Goal: Task Accomplishment & Management: Complete application form

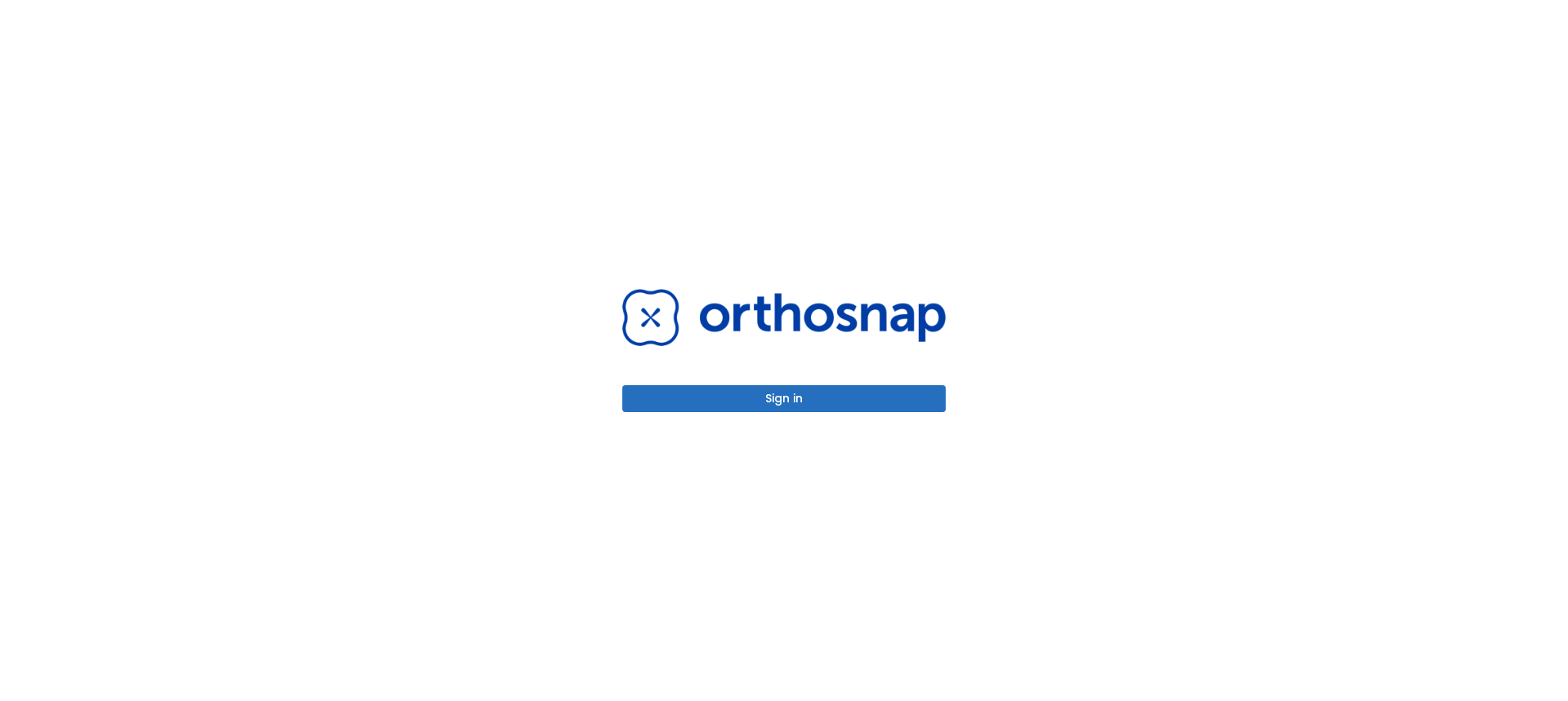
click at [820, 409] on button "Sign in" at bounding box center [784, 398] width 324 height 27
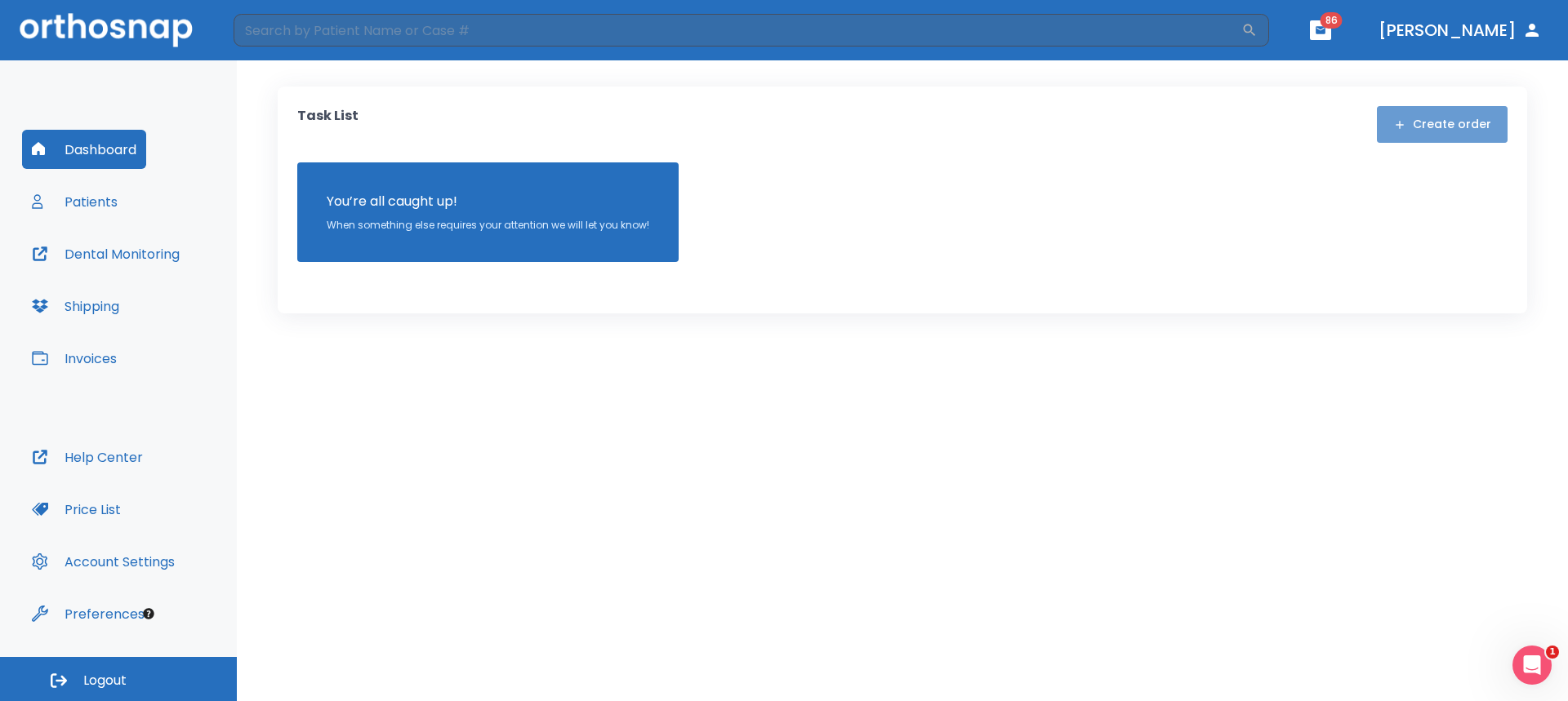
click at [1463, 123] on button "Create order" at bounding box center [1442, 124] width 131 height 37
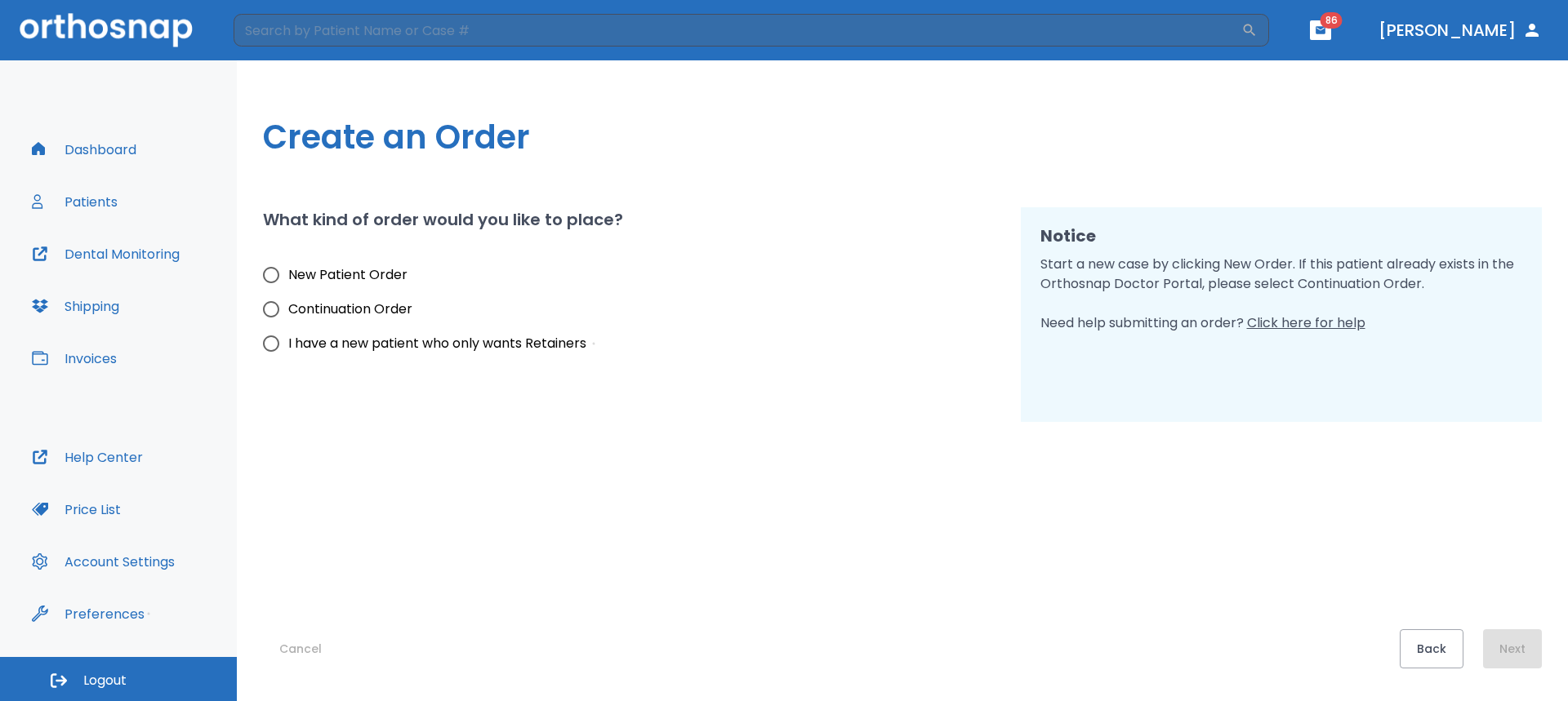
click at [362, 273] on span "New Patient Order" at bounding box center [347, 274] width 119 height 19
click at [288, 273] on input "New Patient Order" at bounding box center [272, 275] width 35 height 35
radio input "true"
click at [1501, 648] on button "Next" at bounding box center [1512, 649] width 59 height 39
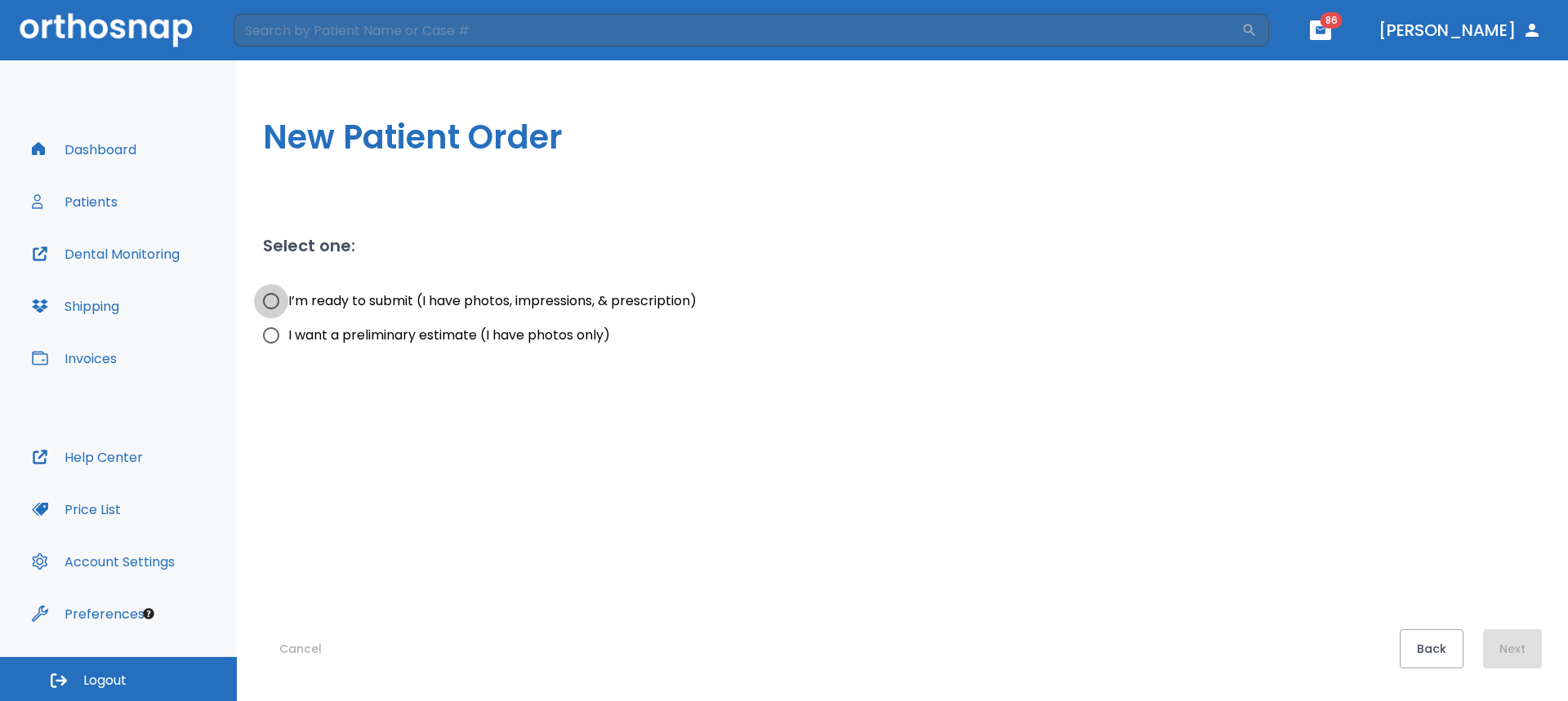
click at [270, 303] on input "I’m ready to submit (I have photos, impressions, & prescription)" at bounding box center [272, 302] width 35 height 35
radio input "true"
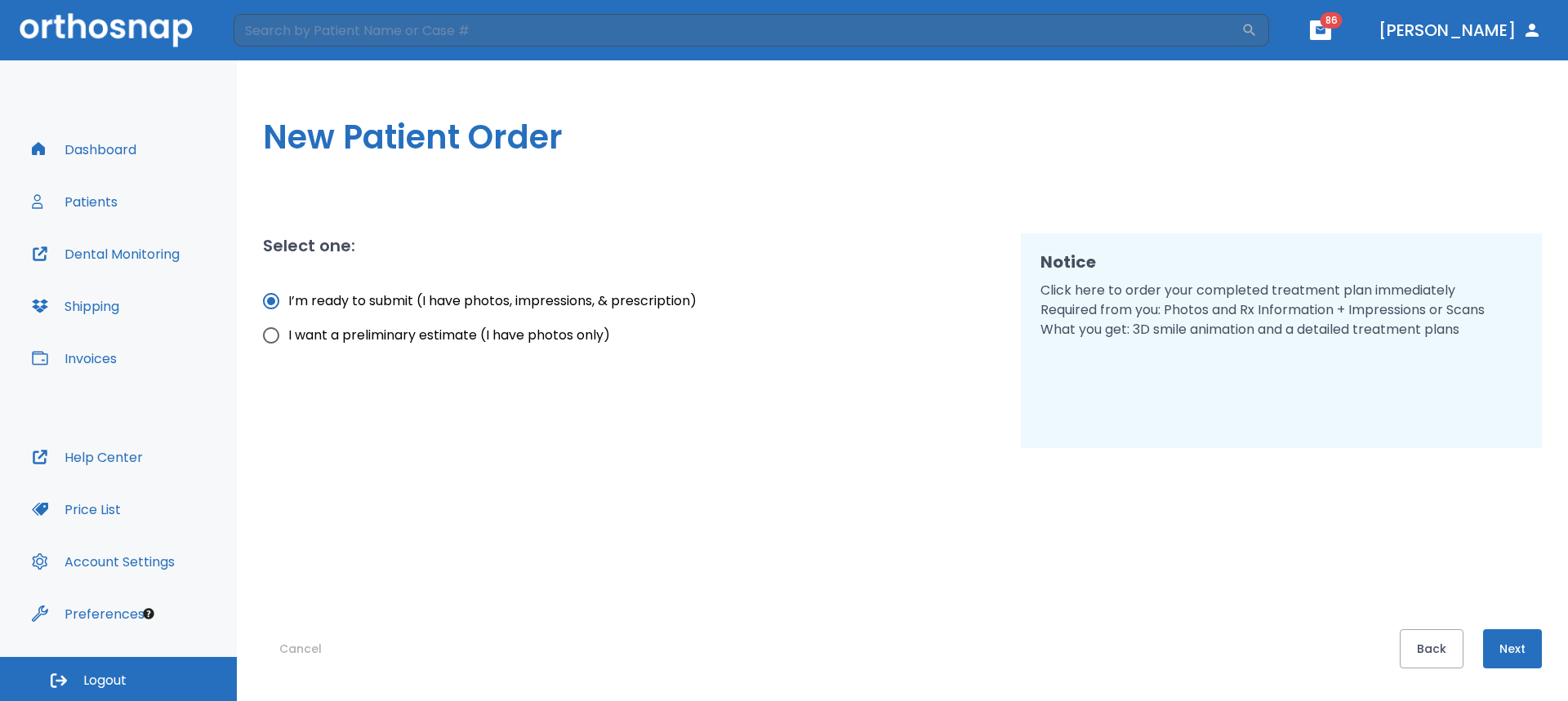
click at [1513, 654] on button "Next" at bounding box center [1512, 649] width 59 height 39
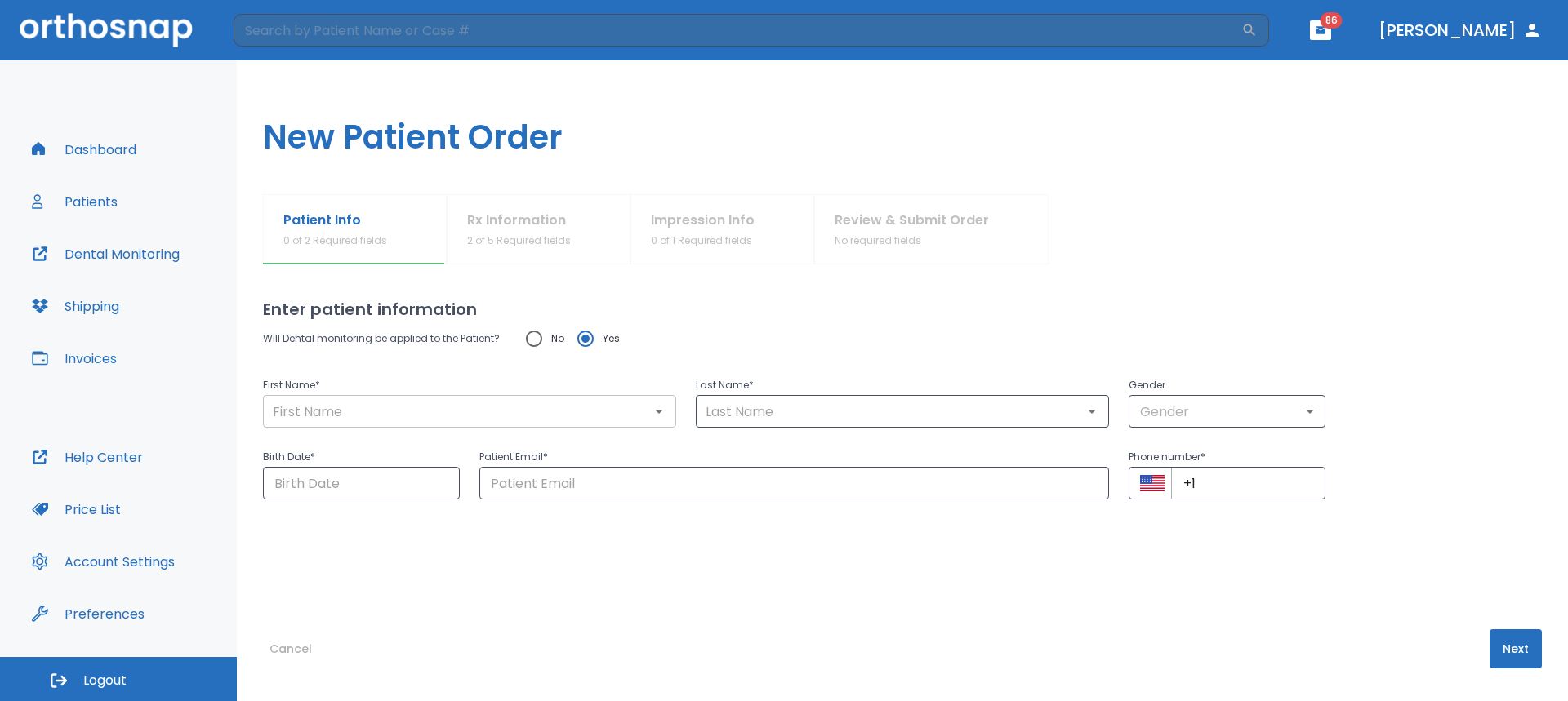
click at [458, 409] on input "text" at bounding box center [469, 411] width 403 height 23
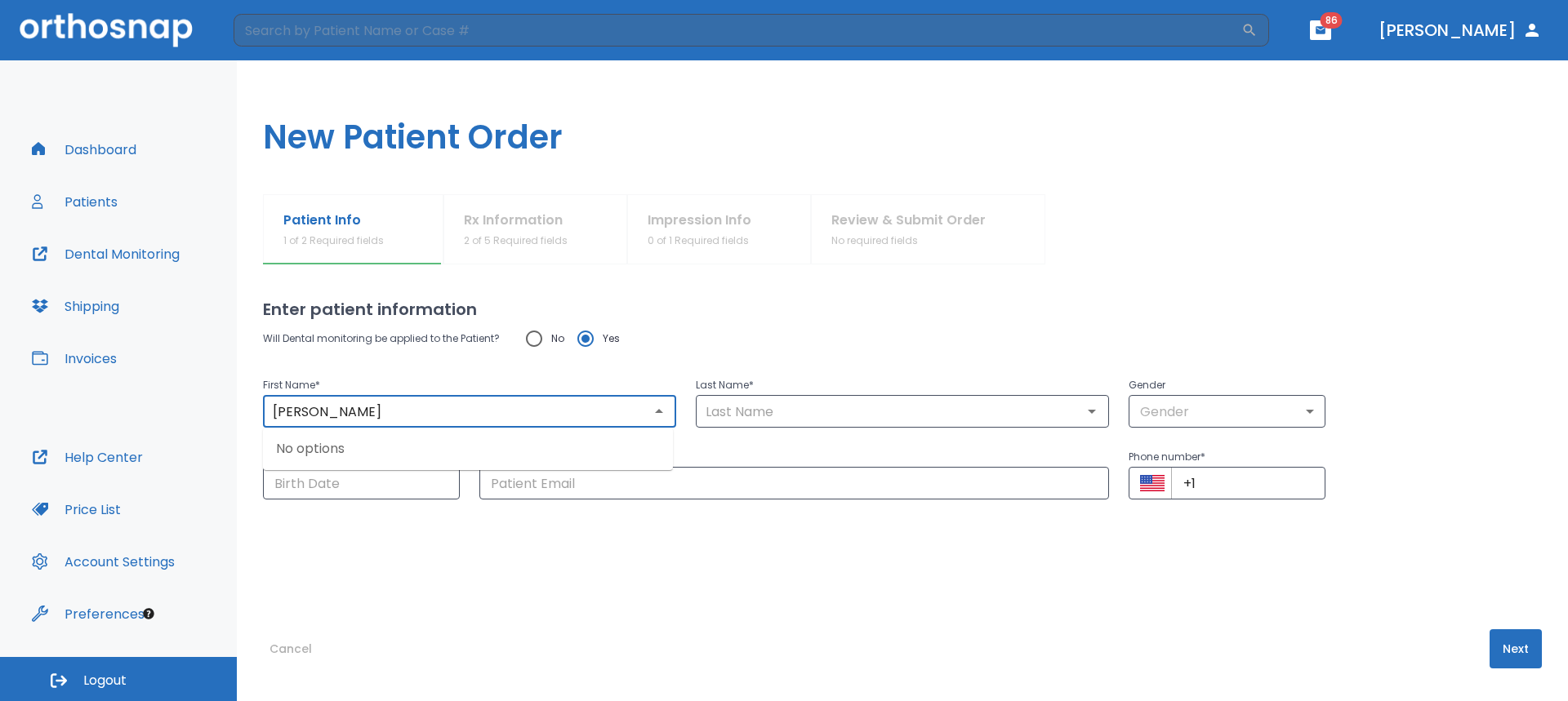
type input "Karen"
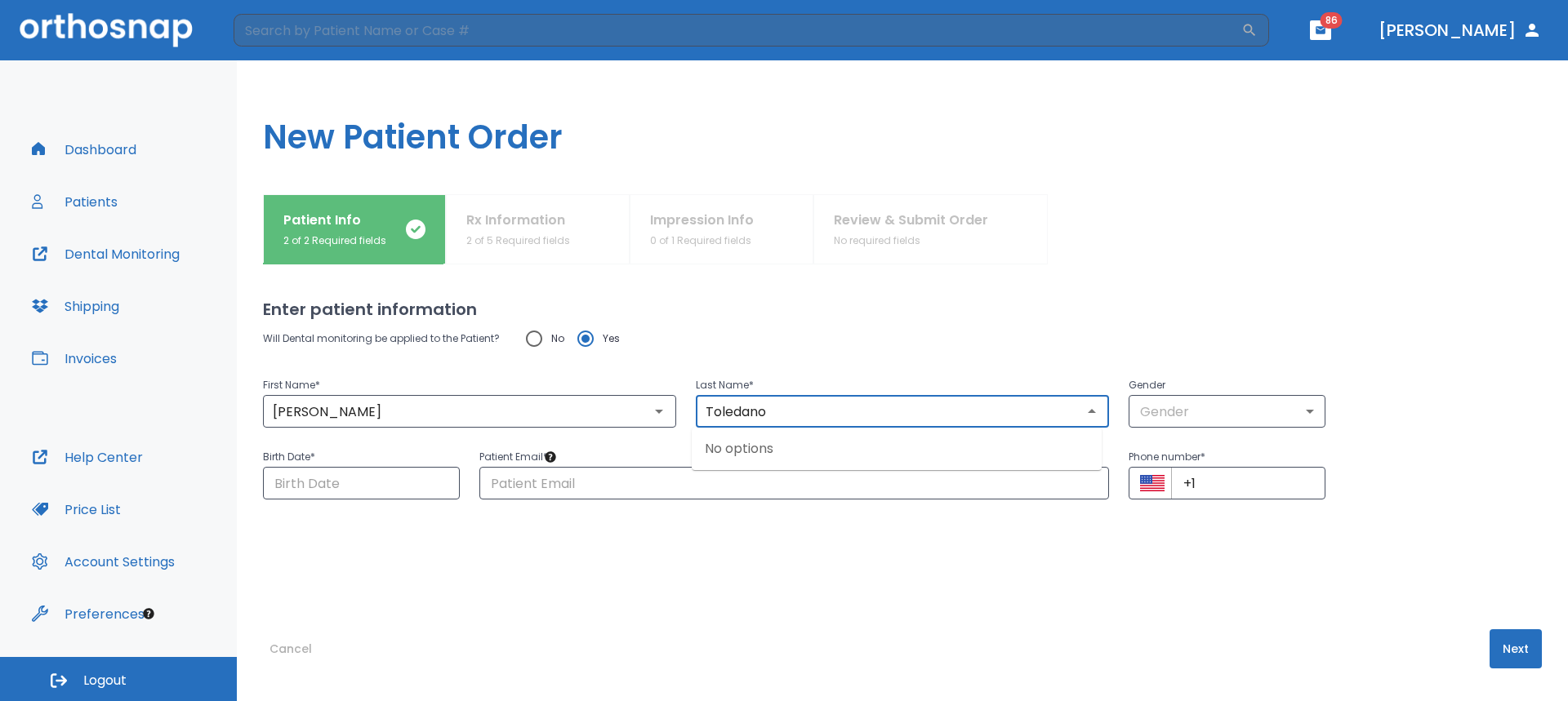
type input "Toledano"
click at [1168, 409] on body "​ 86 Dr. Camenzuli Dashboard Patients Dental Monitoring Shipping Invoices Help …" at bounding box center [784, 350] width 1568 height 701
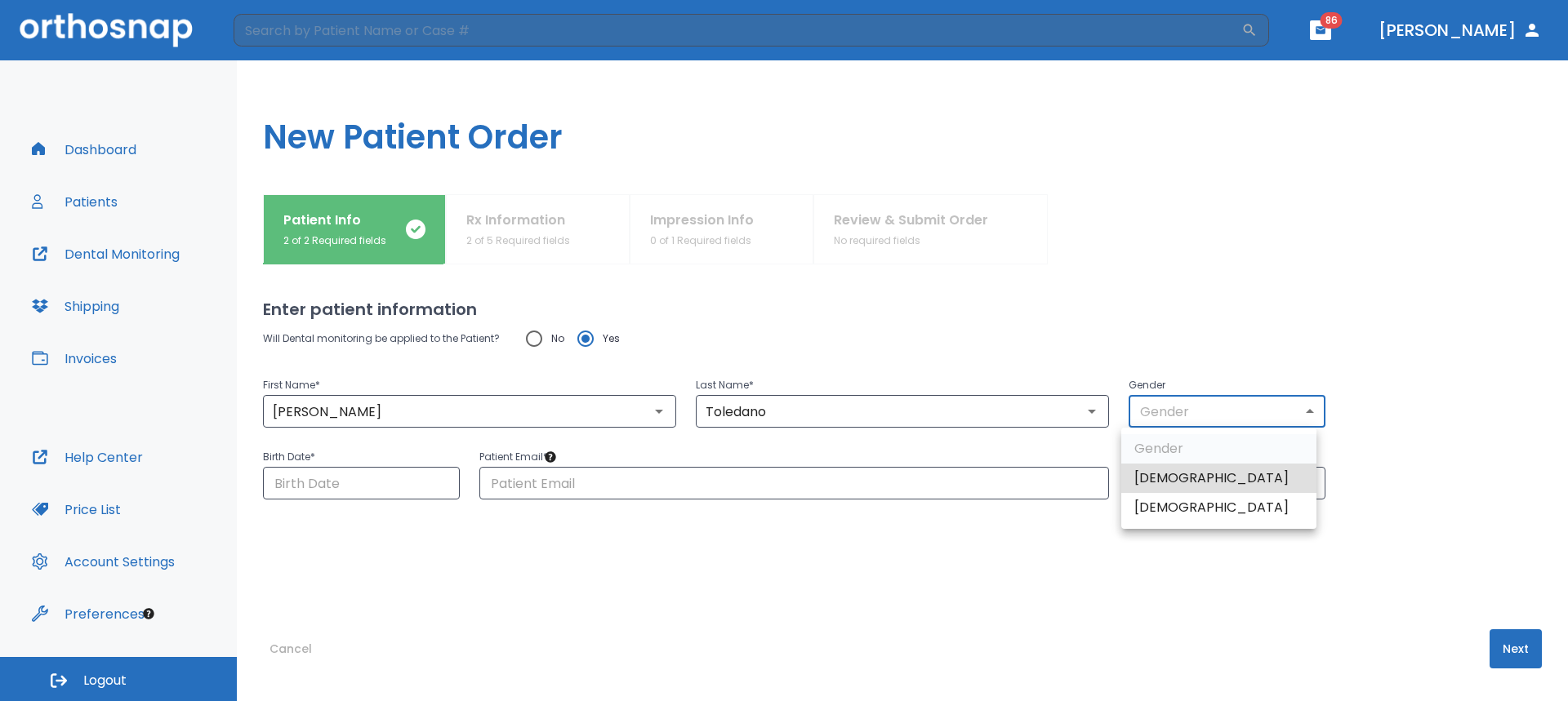
click at [1176, 506] on li "Female" at bounding box center [1220, 508] width 196 height 29
type input "0"
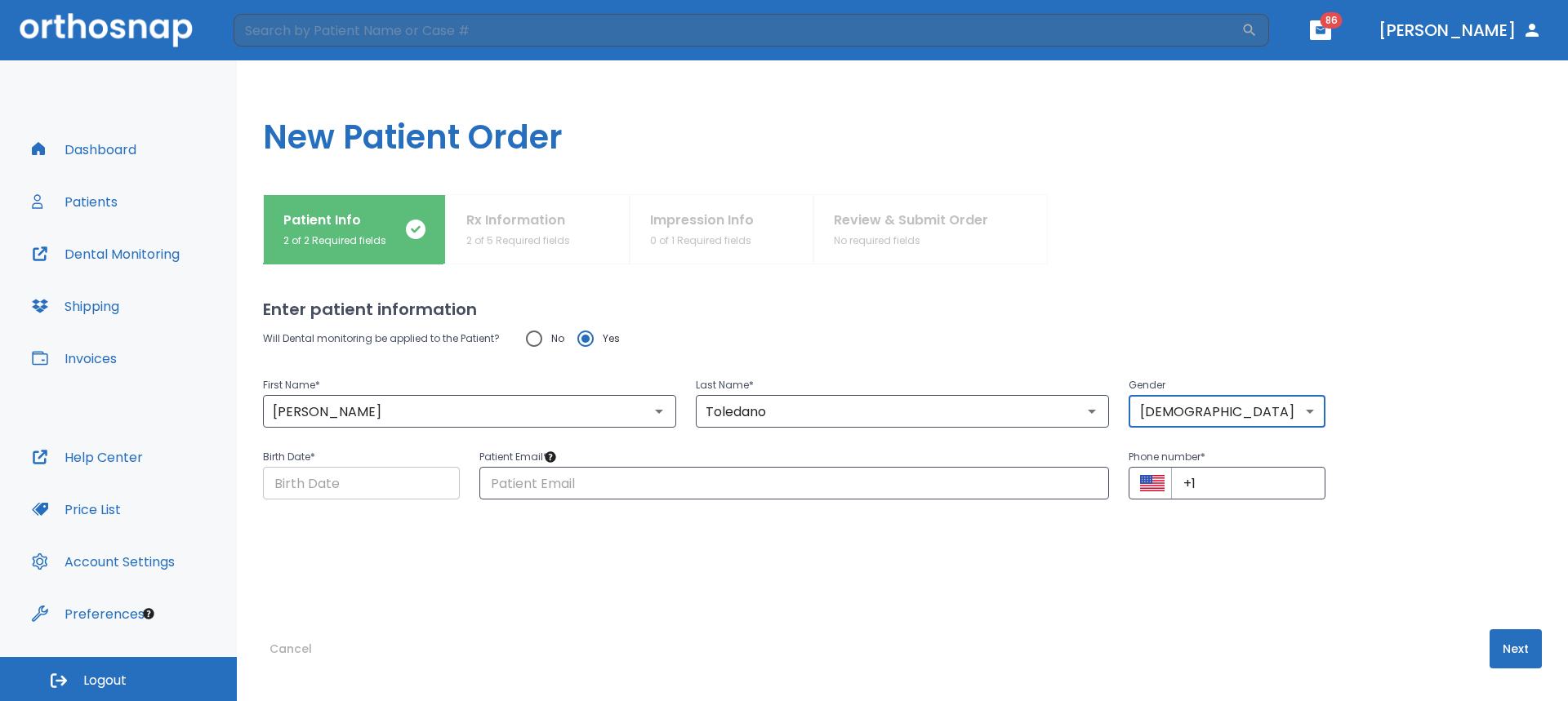
click at [401, 486] on input "Choose date" at bounding box center [361, 483] width 197 height 33
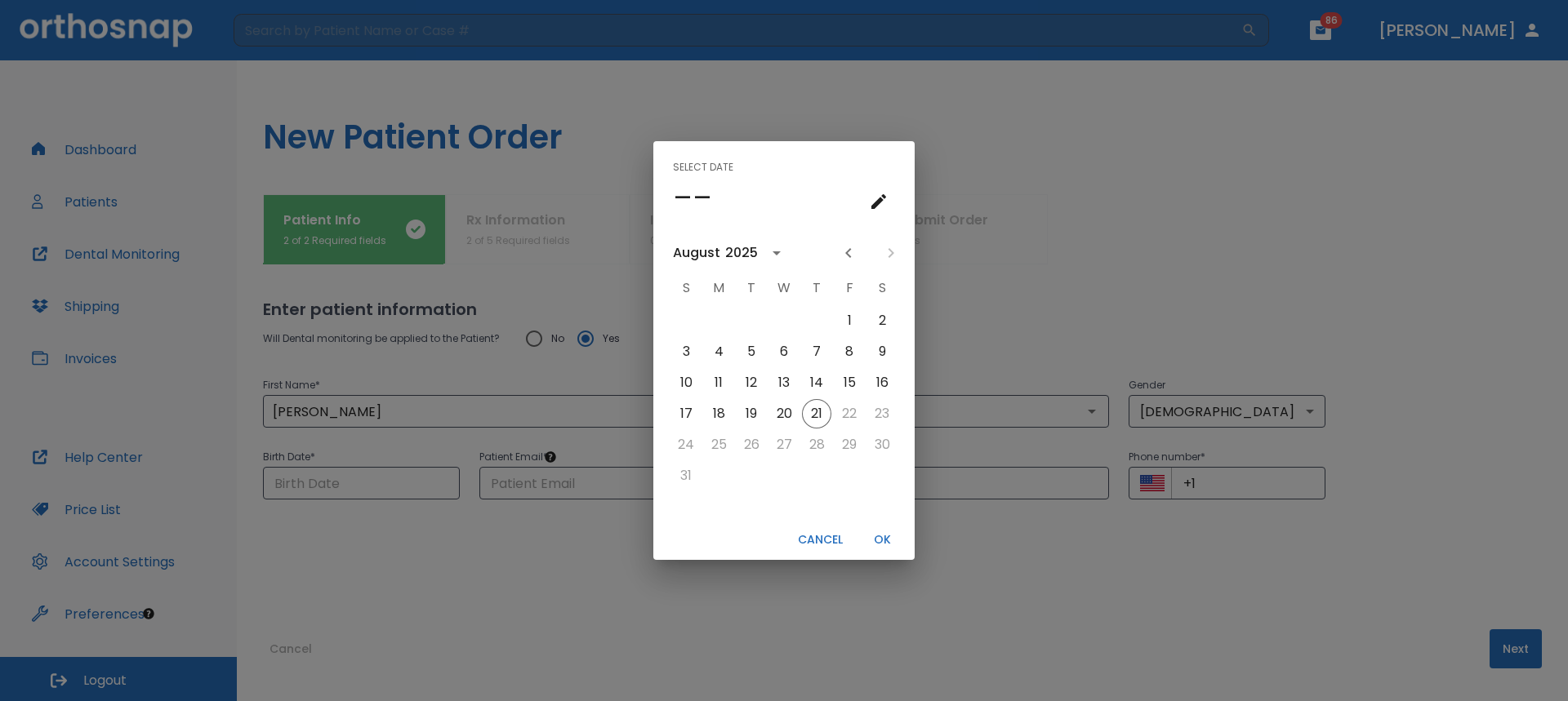
click at [880, 203] on icon "calendar view is open, go to text input view" at bounding box center [879, 202] width 15 height 15
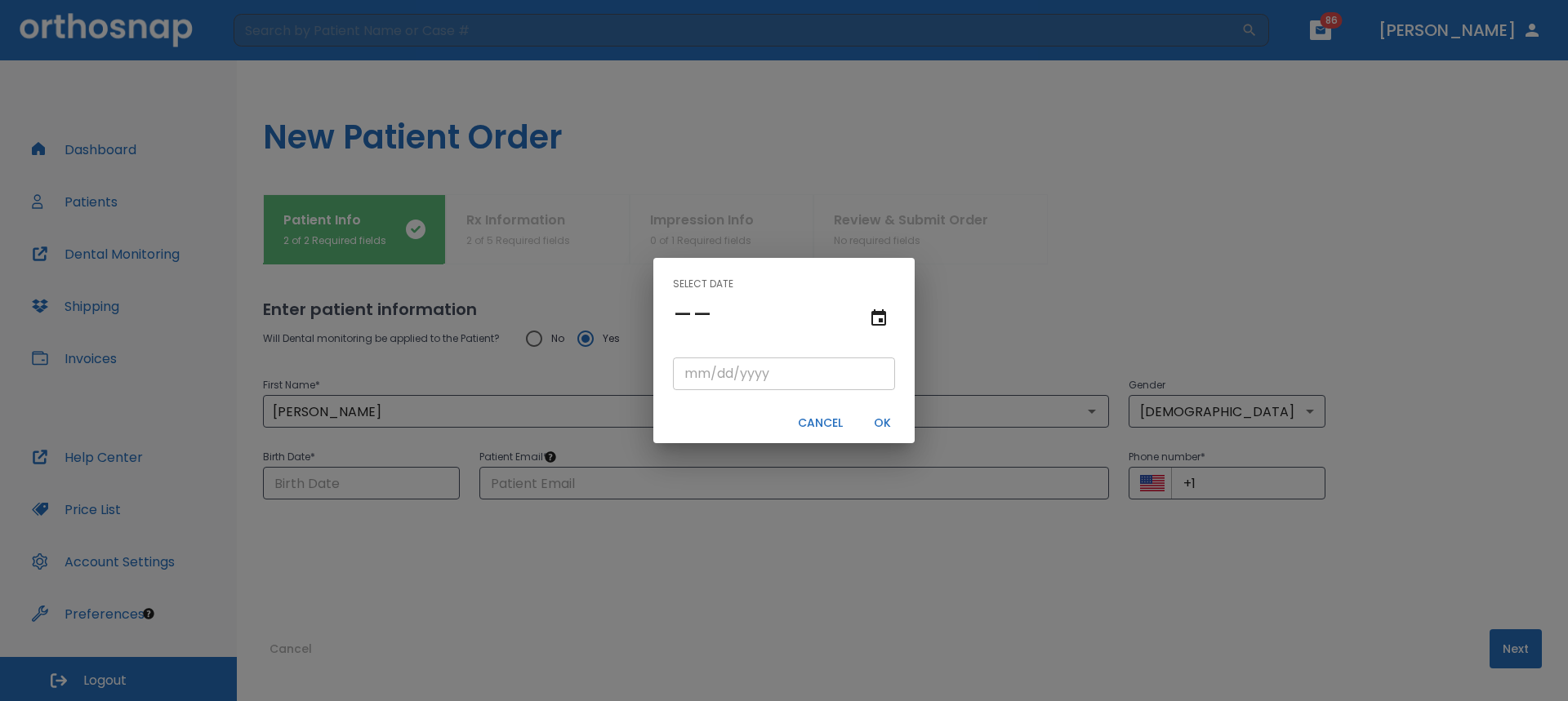
click at [694, 379] on input "tel" at bounding box center [784, 374] width 222 height 33
type input "03/23/"
type input "03/23/0001"
type input "03/23/1"
type input "03/23/0019"
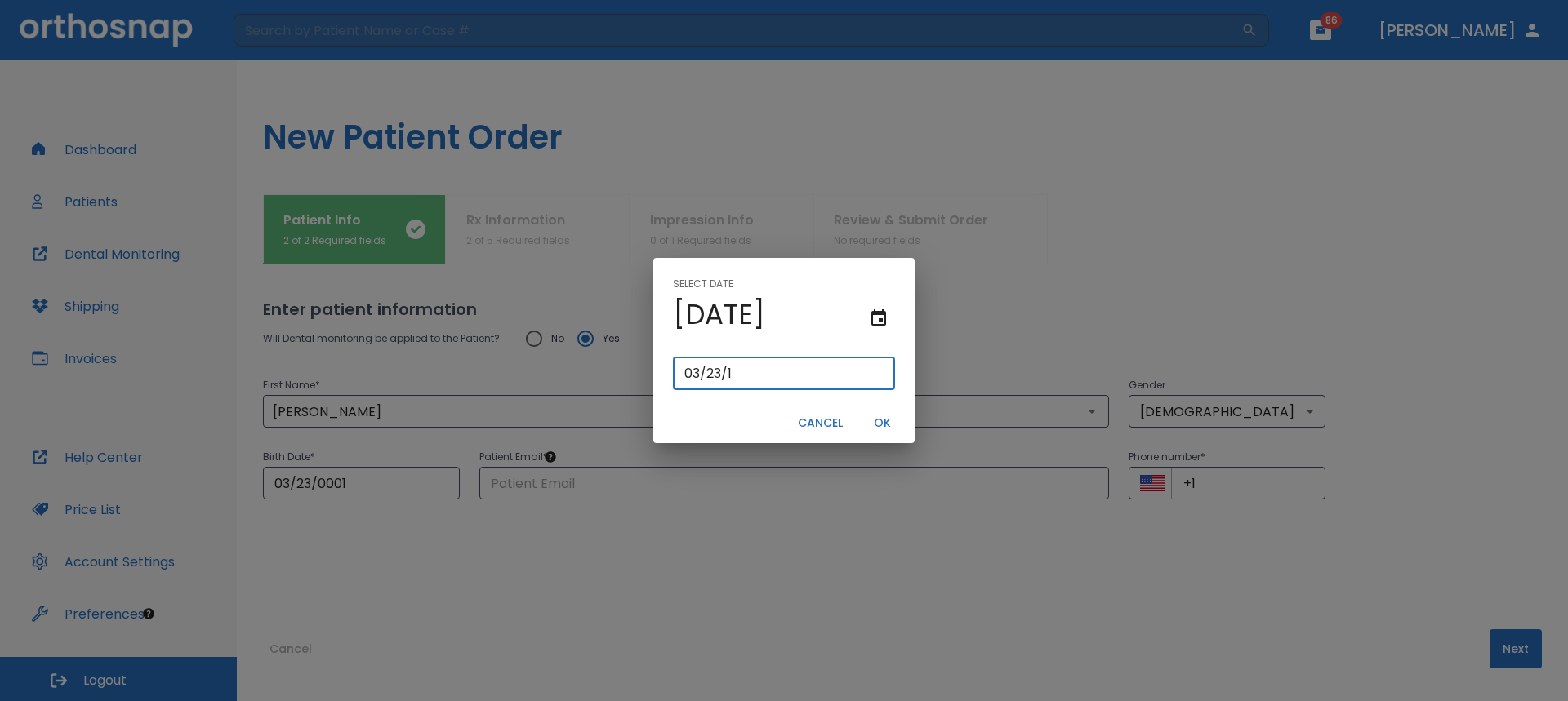
type input "03/23/19"
type input "03/23/0198"
type input "03/23/198"
type input "03/23/1983"
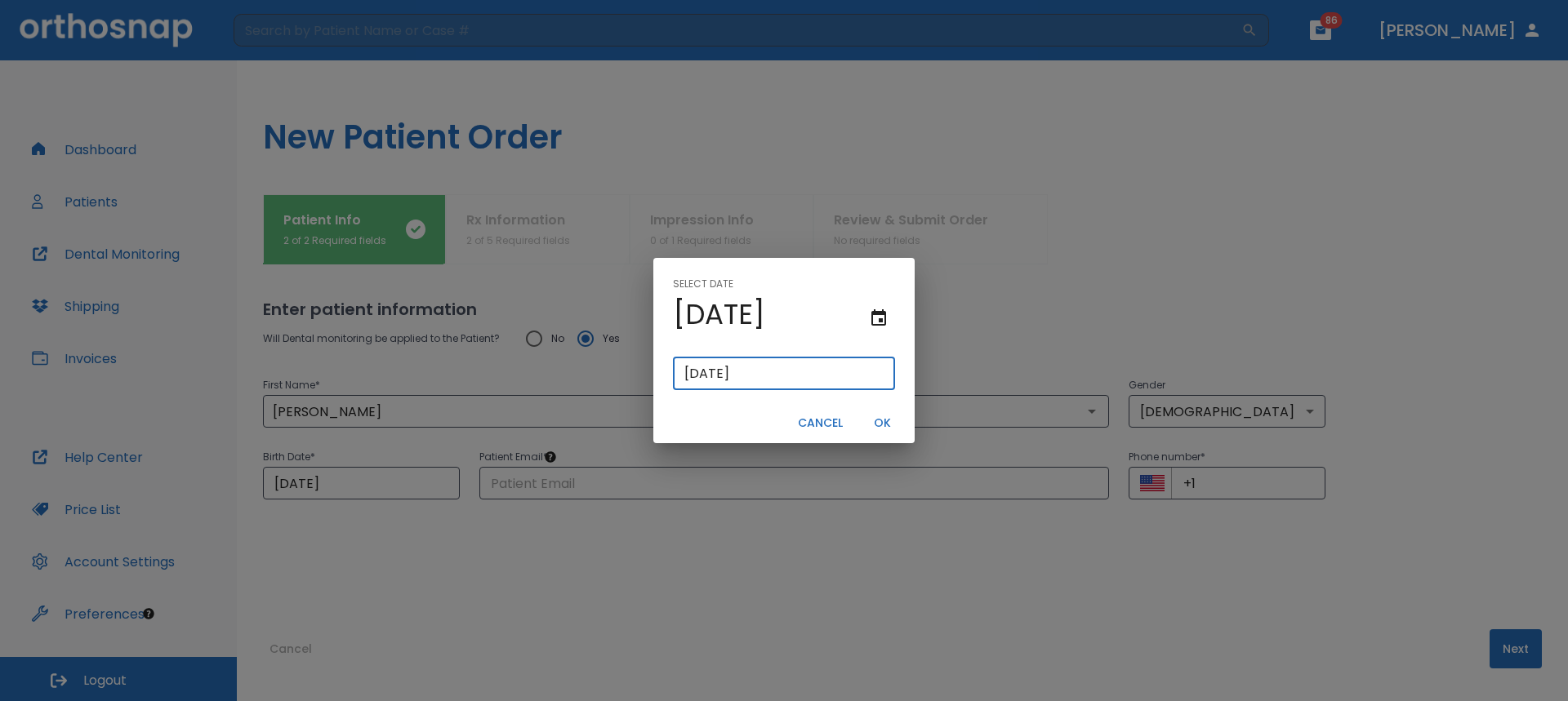
click at [876, 420] on button "OK" at bounding box center [881, 422] width 52 height 27
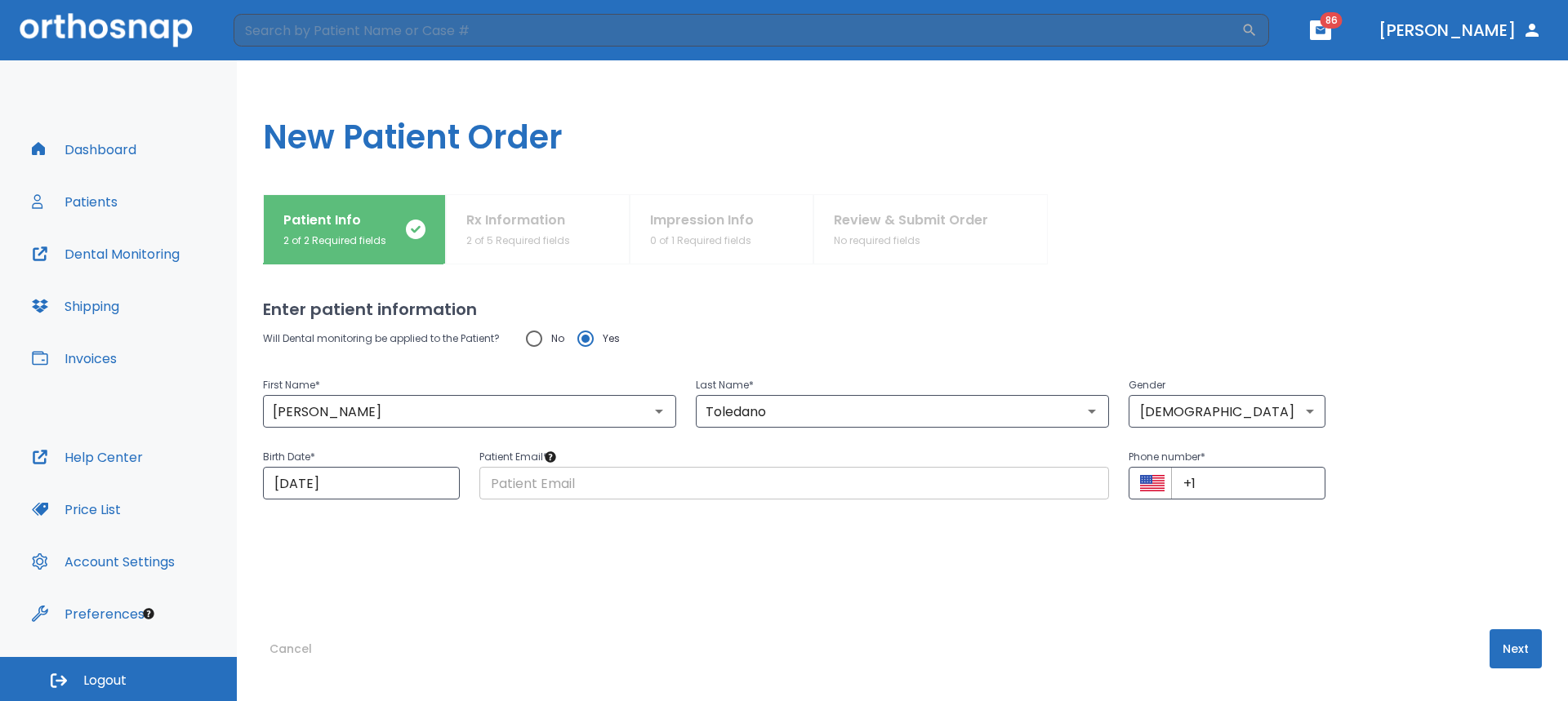
click at [548, 484] on input "text" at bounding box center [794, 483] width 630 height 33
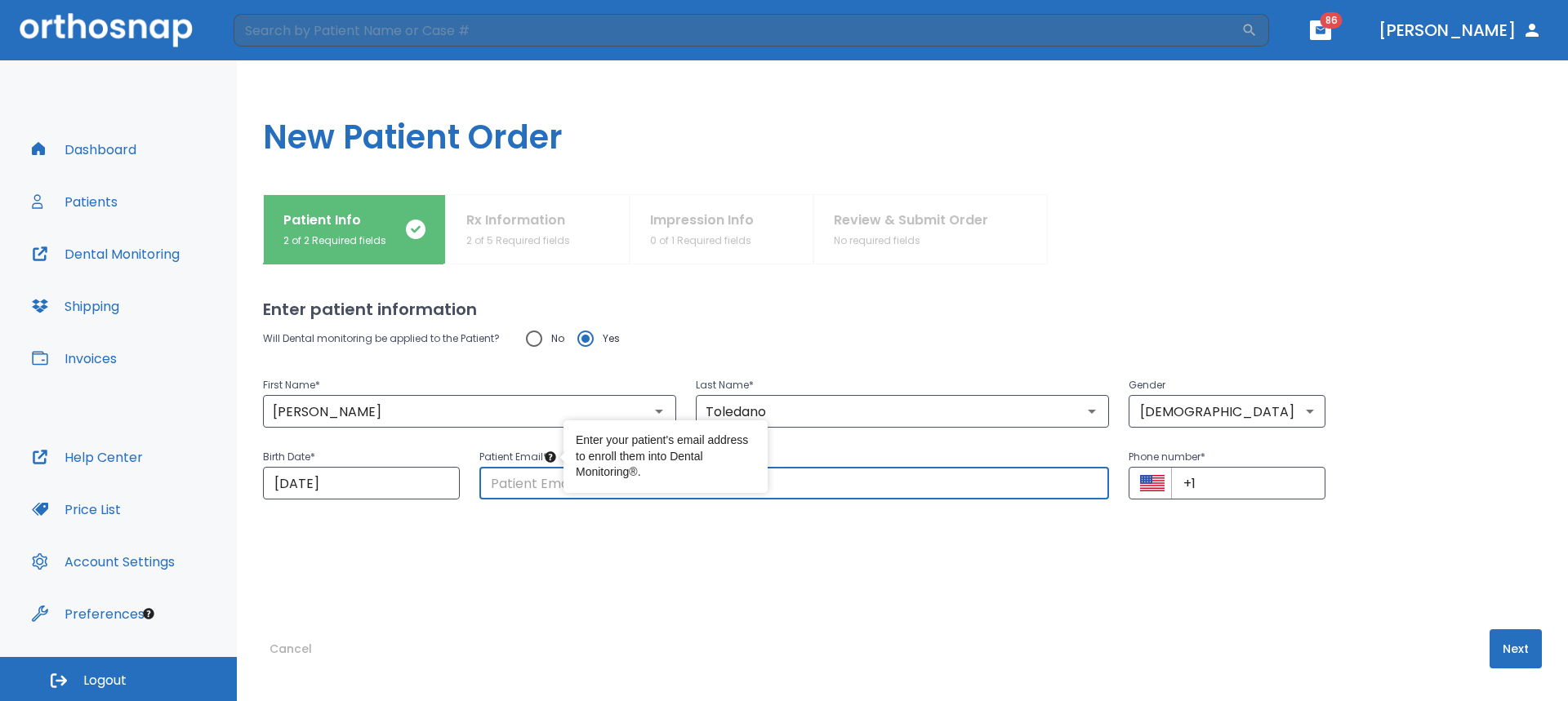
paste input "karendtoledano@gmail.com"
type input "karendtoledano@gmail.com"
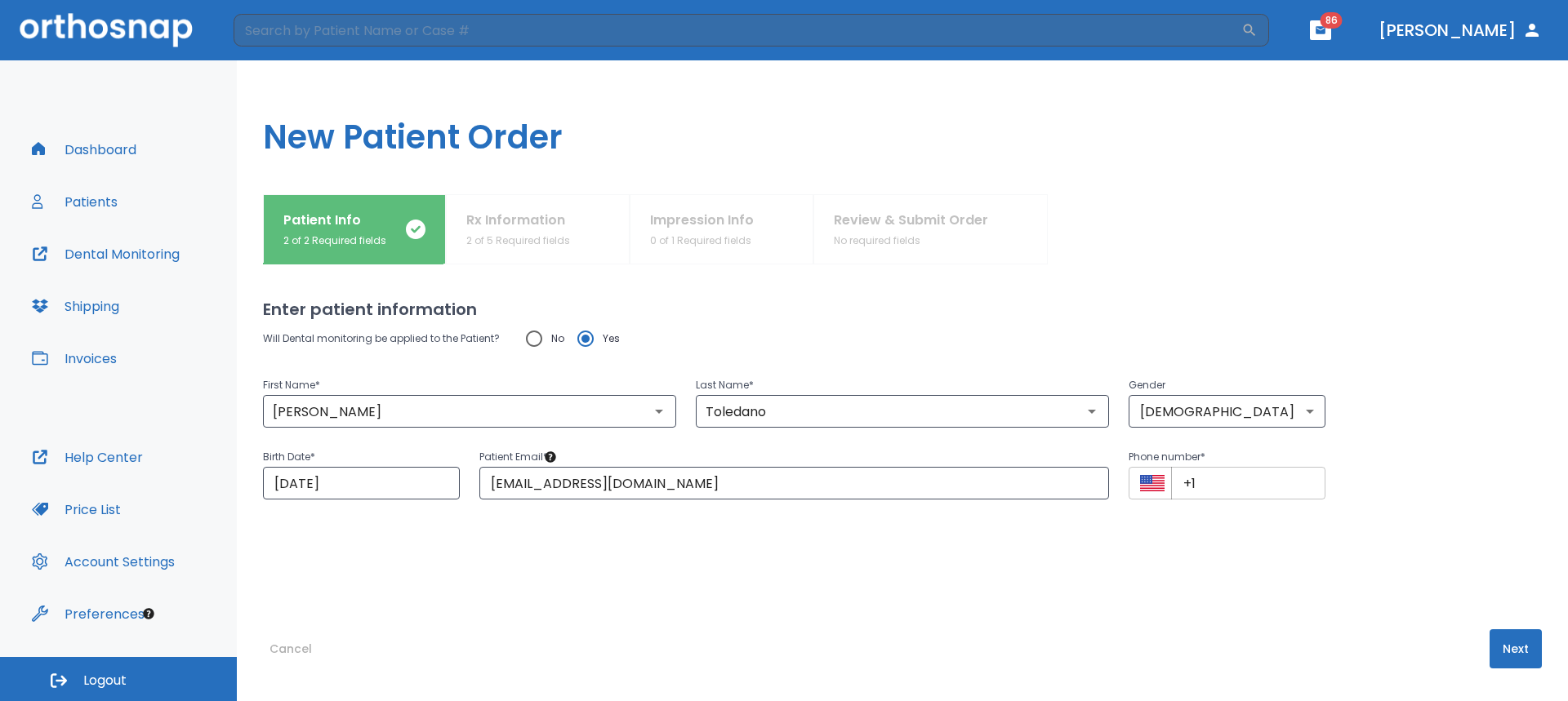
click at [1251, 473] on input "+1" at bounding box center [1248, 483] width 155 height 33
paste input "(504) 427-2303"
type input "+1 (504) 427-2303"
click at [1491, 643] on button "Next" at bounding box center [1515, 649] width 52 height 39
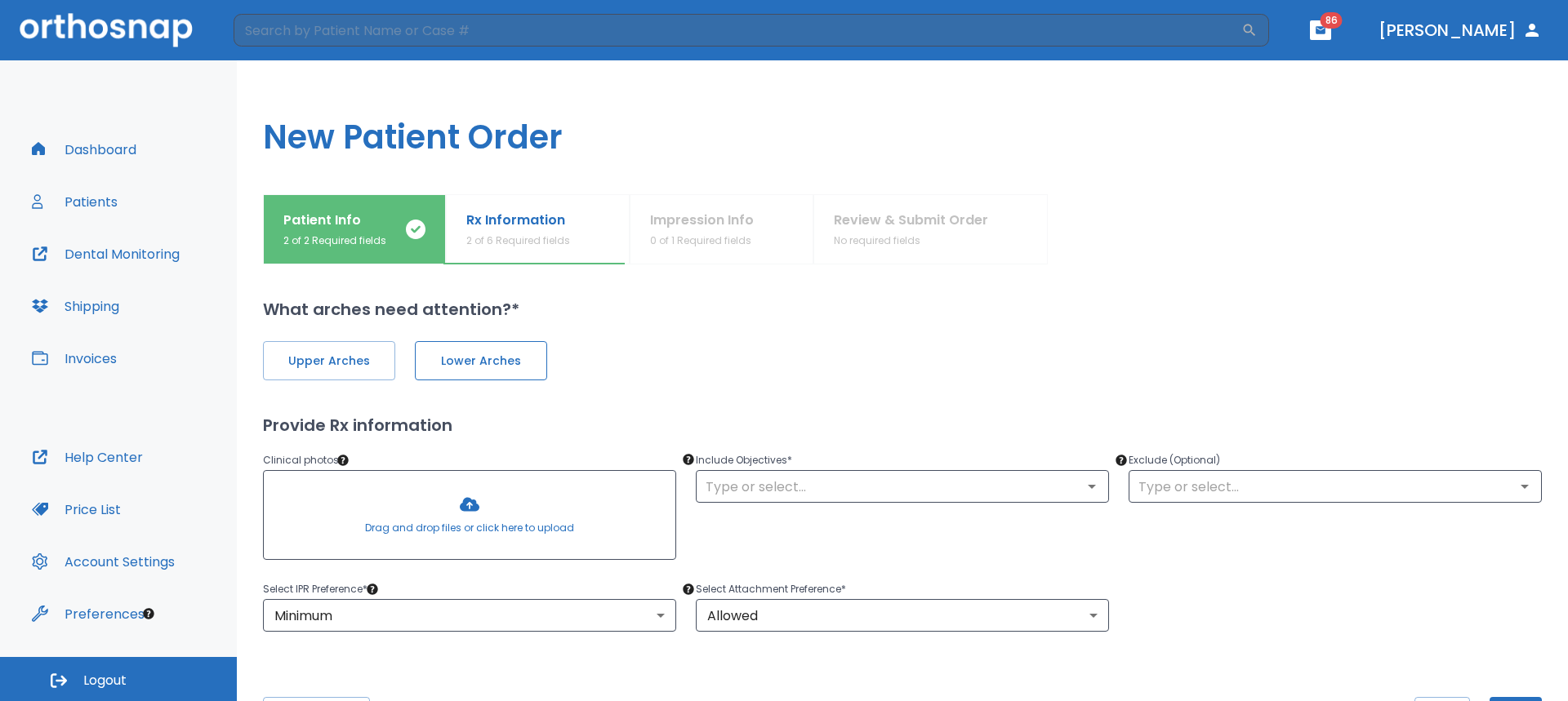
click at [543, 356] on button "Lower Arches" at bounding box center [481, 360] width 133 height 39
click at [482, 509] on div at bounding box center [470, 515] width 411 height 88
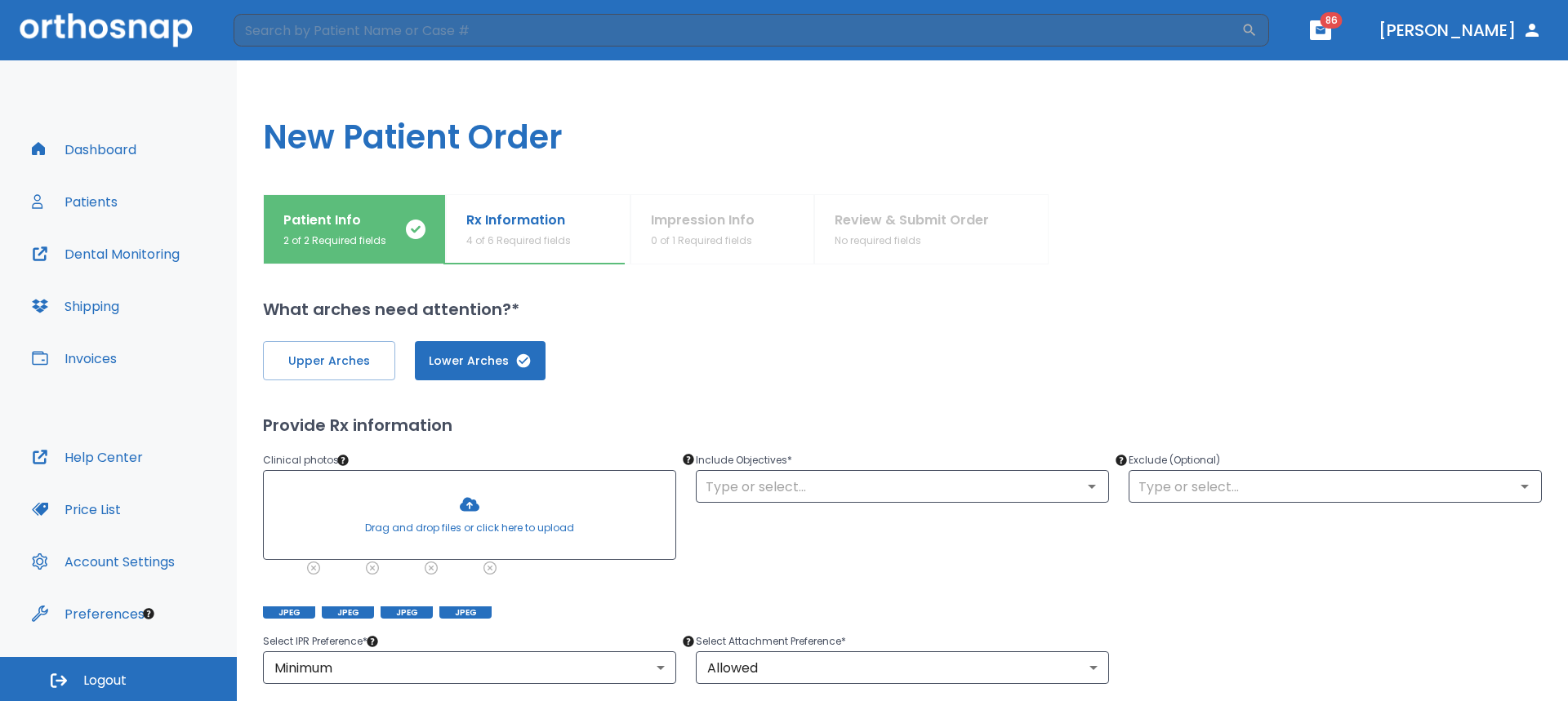
click at [470, 526] on div at bounding box center [470, 515] width 411 height 88
click at [513, 509] on div at bounding box center [470, 515] width 411 height 88
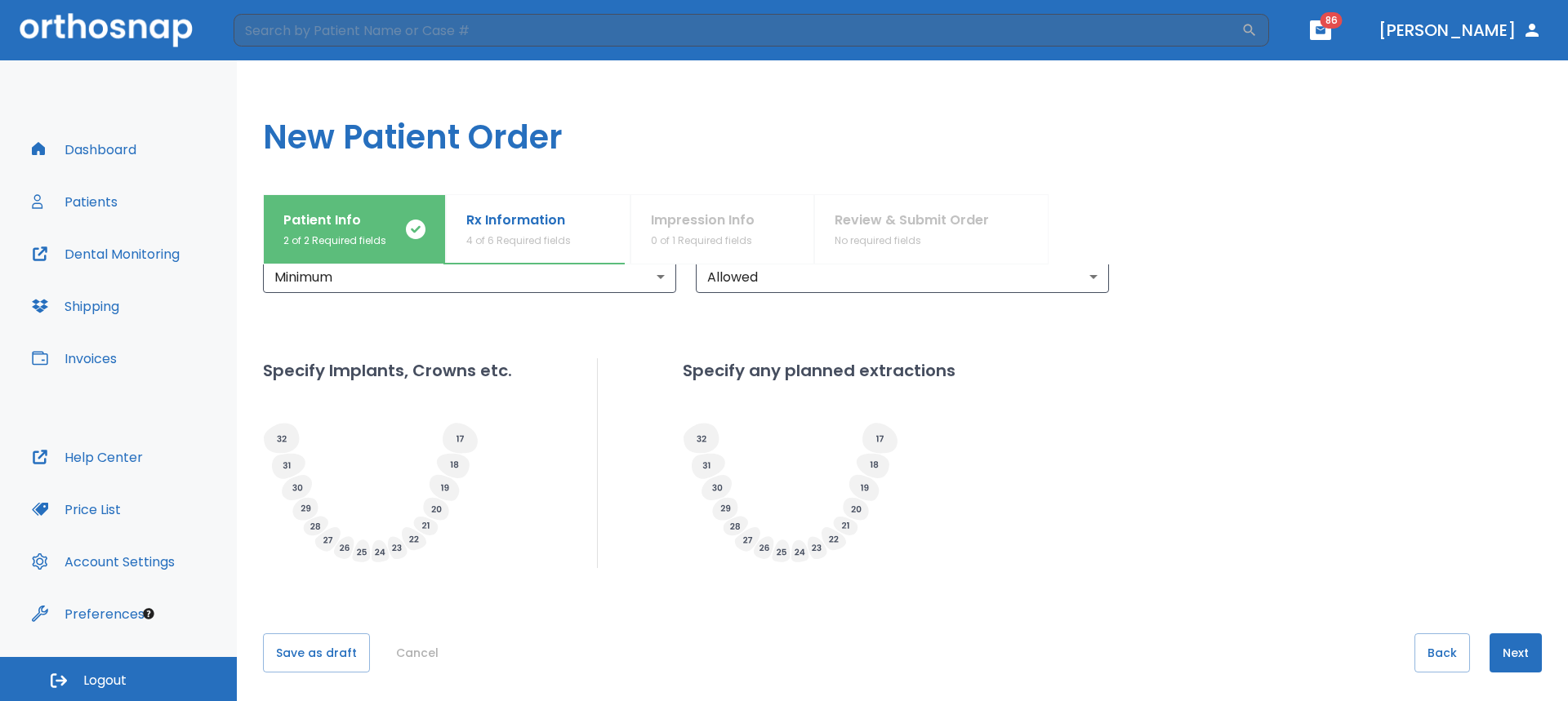
scroll to position [395, 0]
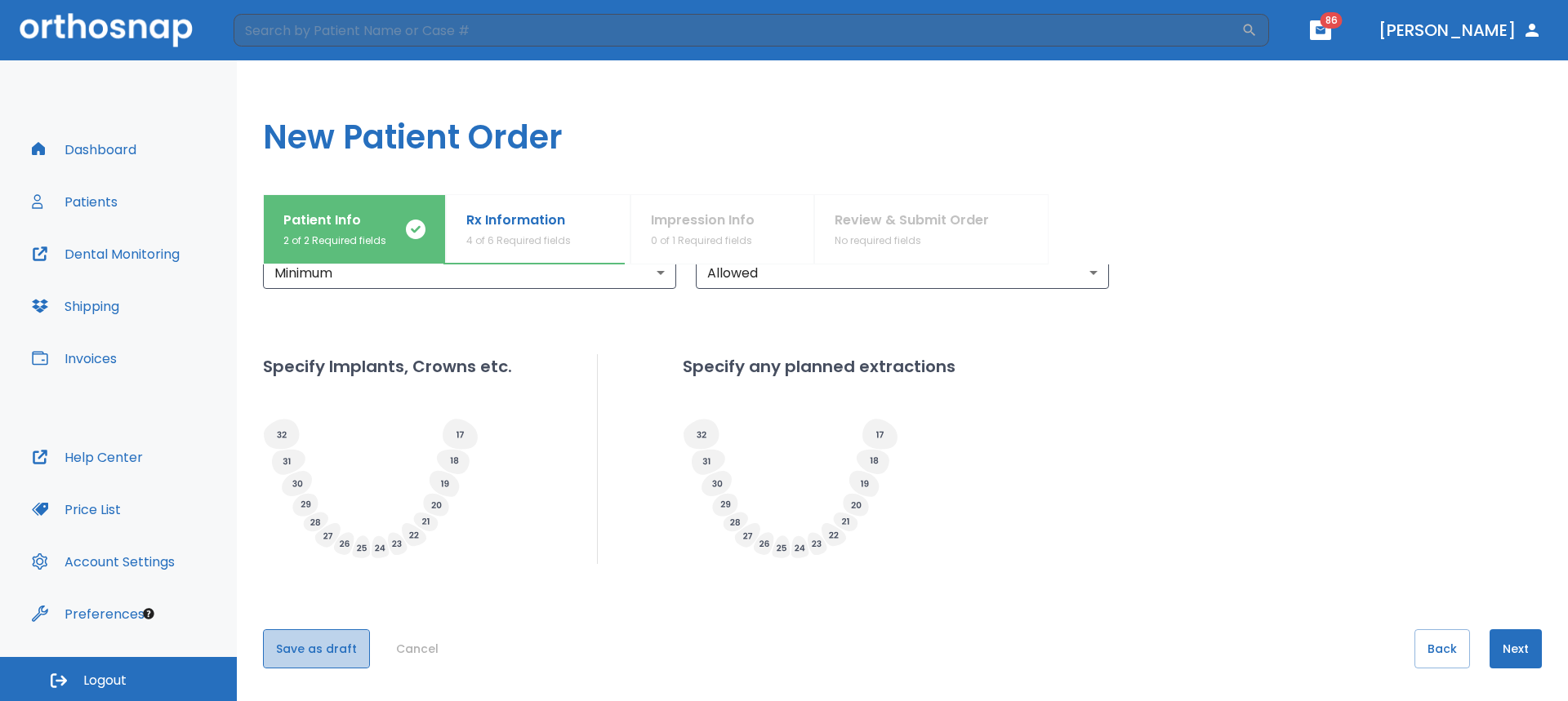
click at [318, 647] on button "Save as draft" at bounding box center [316, 649] width 107 height 39
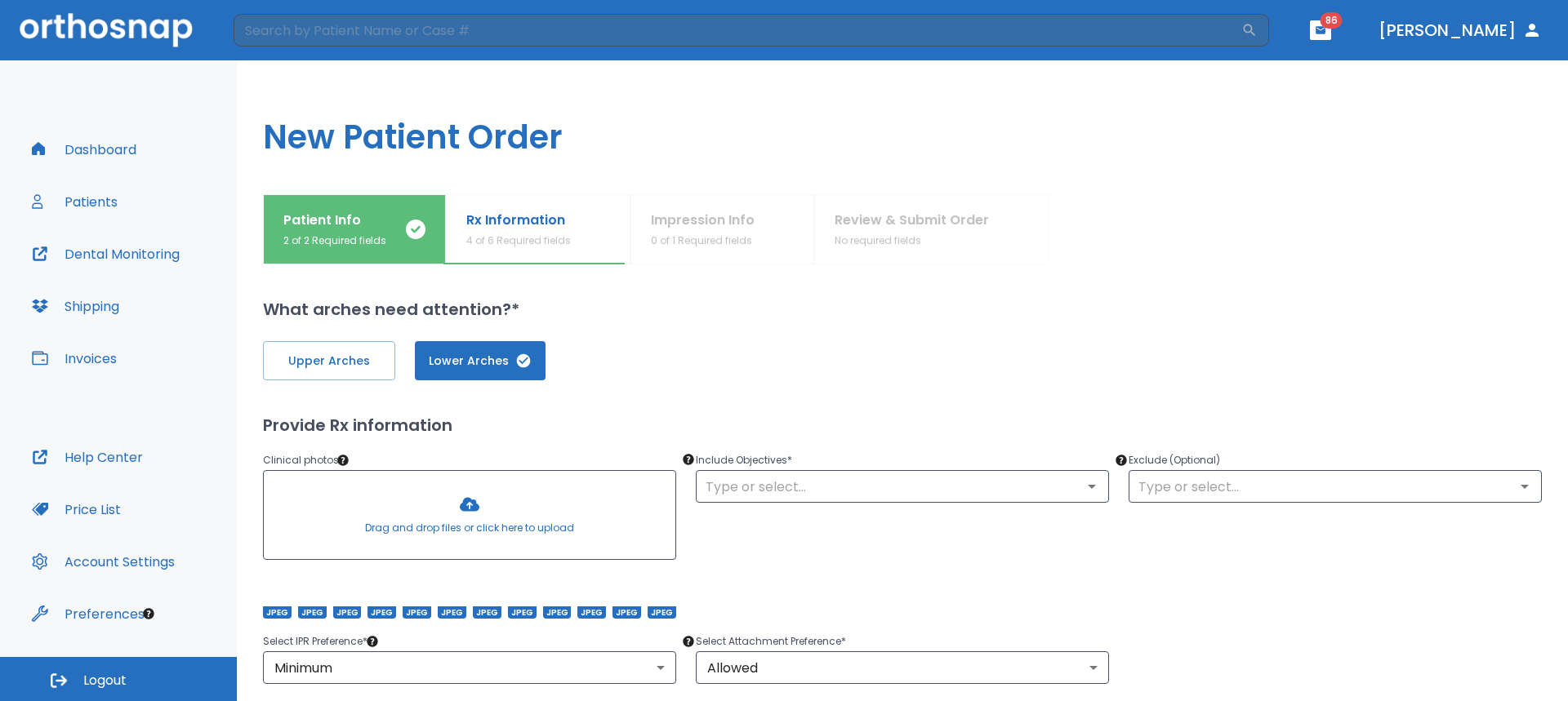
scroll to position [0, 0]
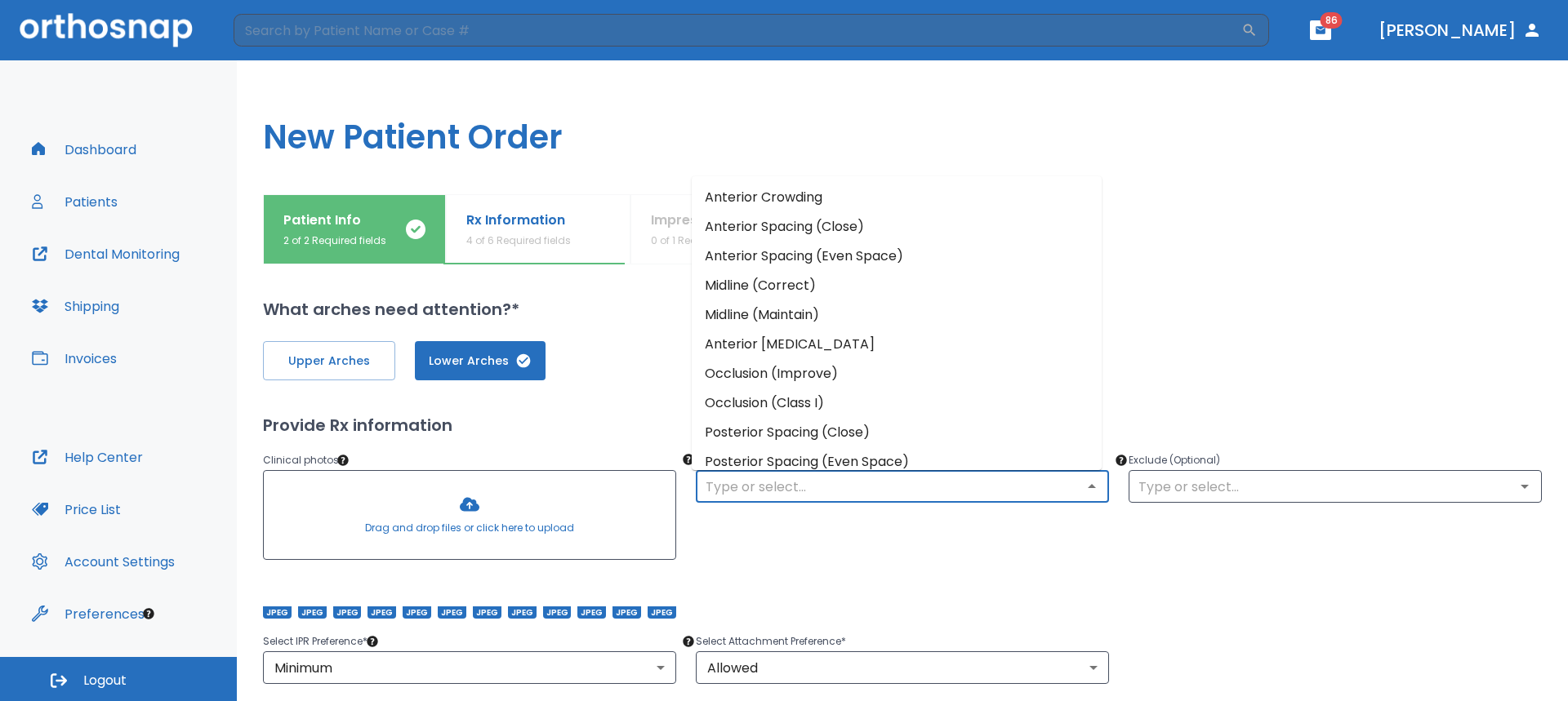
click at [782, 479] on input "text" at bounding box center [902, 486] width 403 height 23
click at [807, 203] on li "Anterior Crowding" at bounding box center [897, 197] width 410 height 29
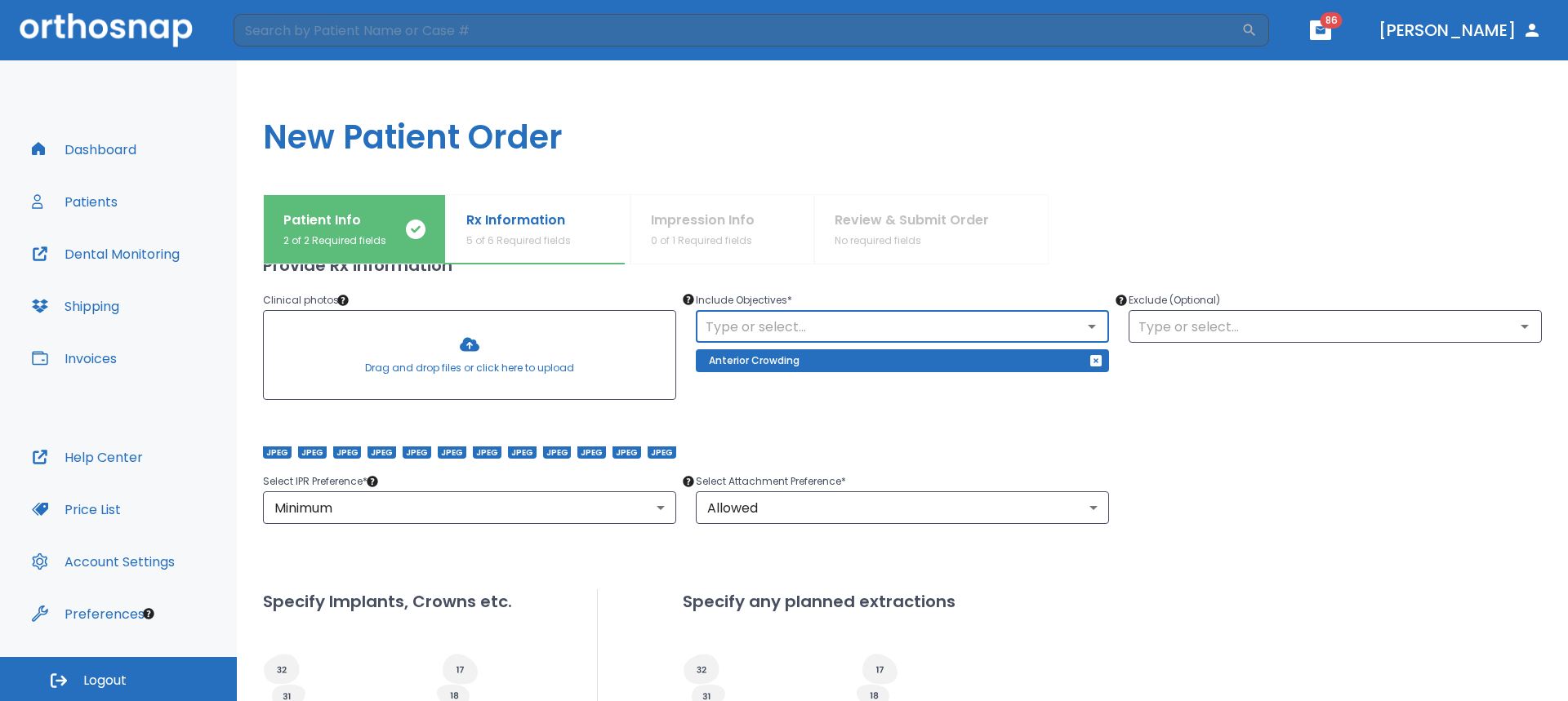
scroll to position [164, 0]
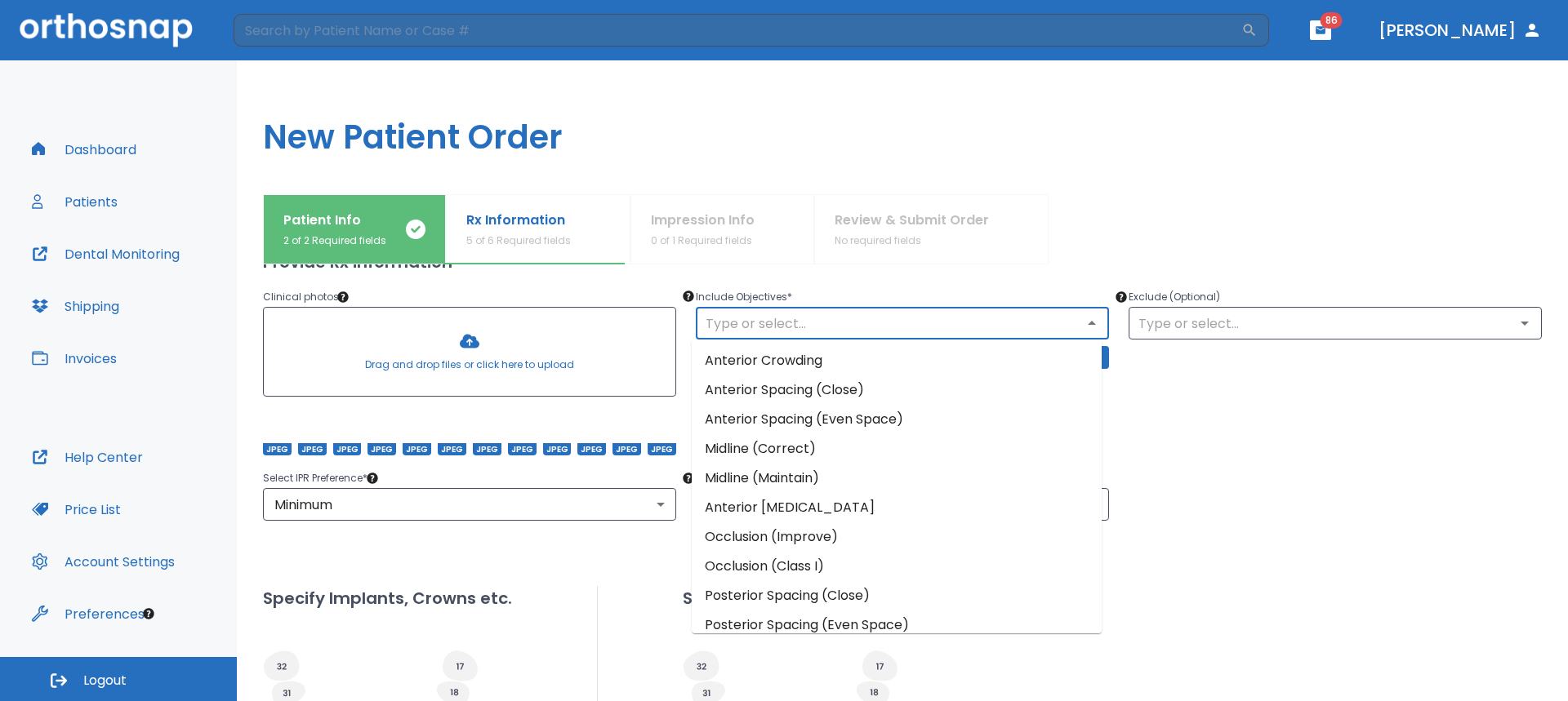
click at [1000, 332] on input "text" at bounding box center [902, 323] width 403 height 23
click at [895, 389] on li "Anterior Spacing (Close)" at bounding box center [897, 390] width 410 height 29
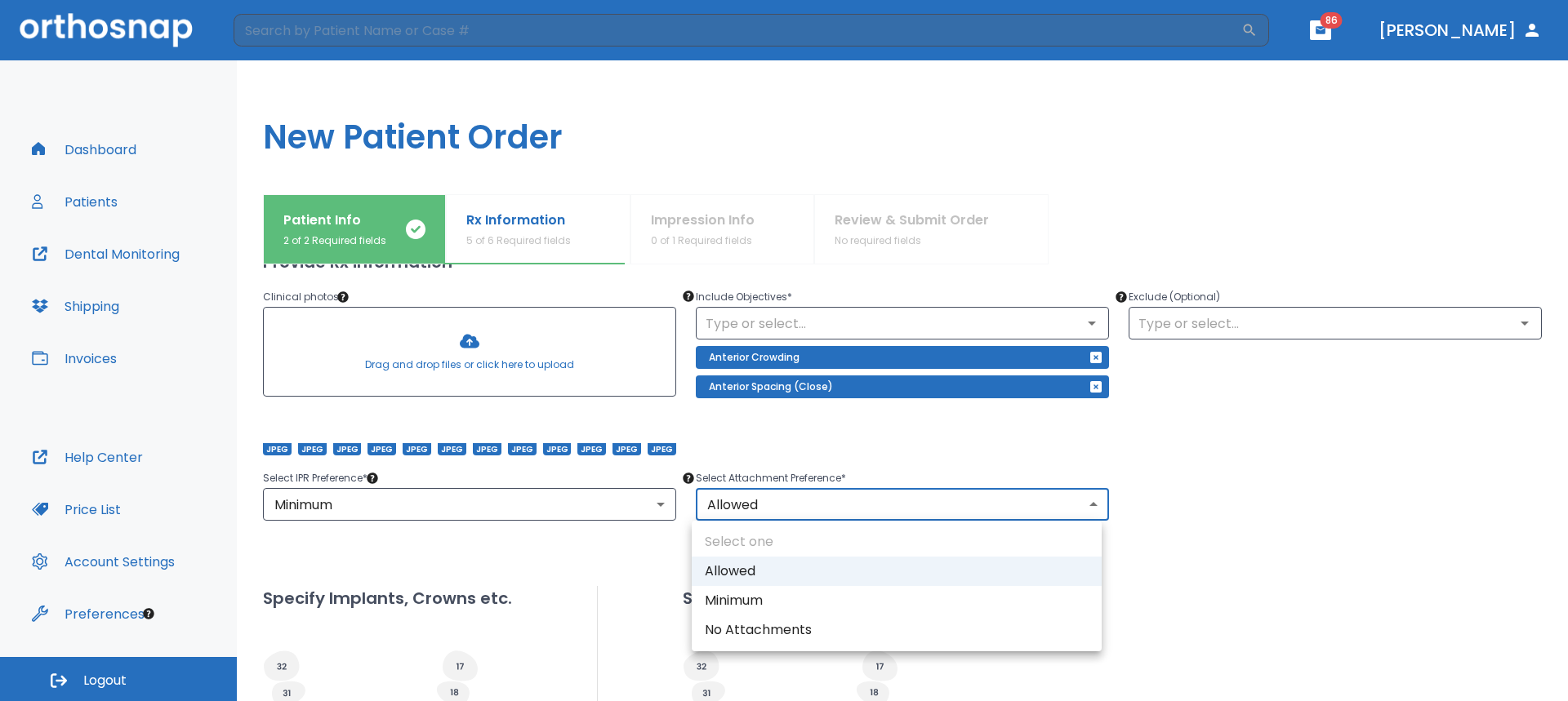
click at [804, 502] on body "​ 86 Dr. Camenzuli Dashboard Patients Dental Monitoring Shipping Invoices Help …" at bounding box center [784, 350] width 1568 height 701
click at [754, 580] on li "Allowed" at bounding box center [897, 571] width 410 height 29
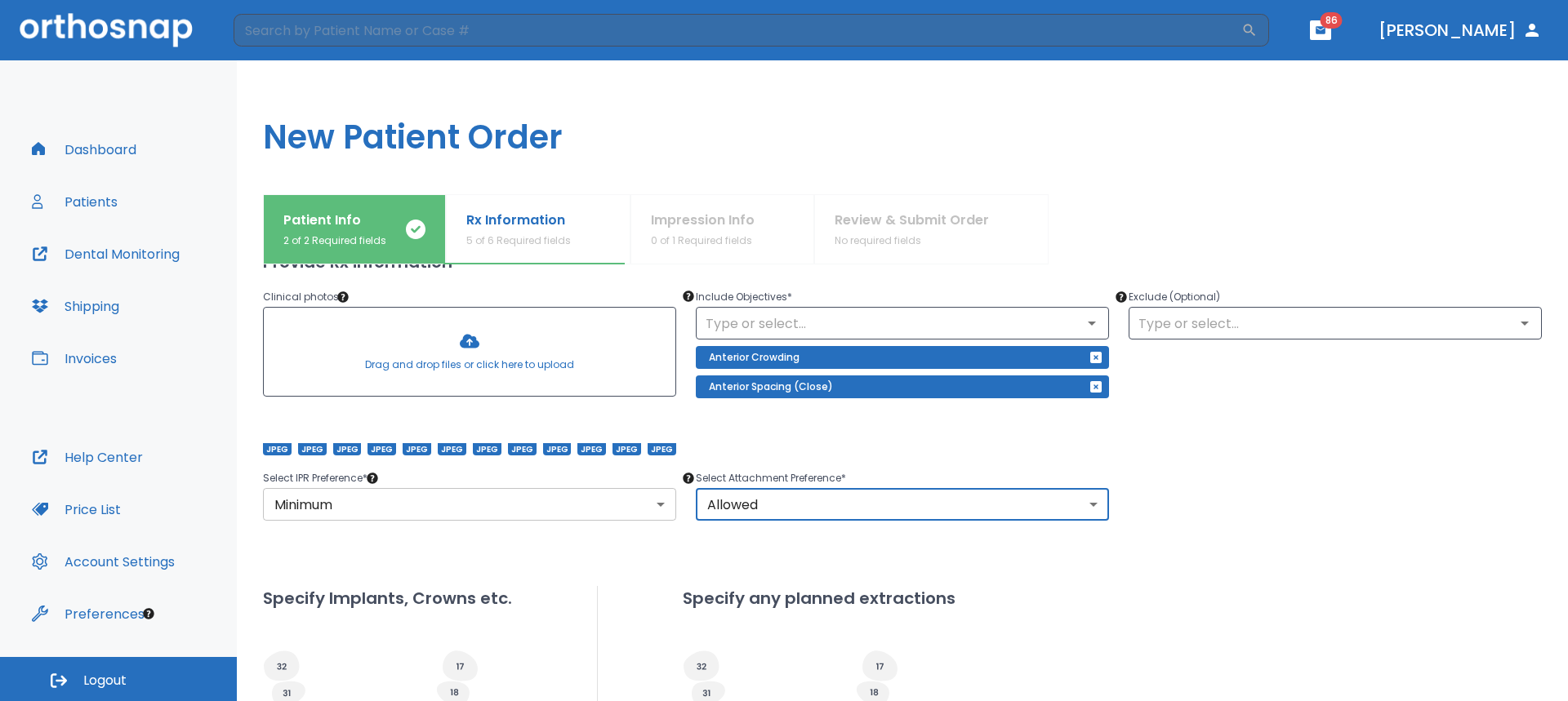
click at [512, 505] on body "​ 86 Dr. Camenzuli Dashboard Patients Dental Monitoring Shipping Invoices Help …" at bounding box center [784, 350] width 1568 height 701
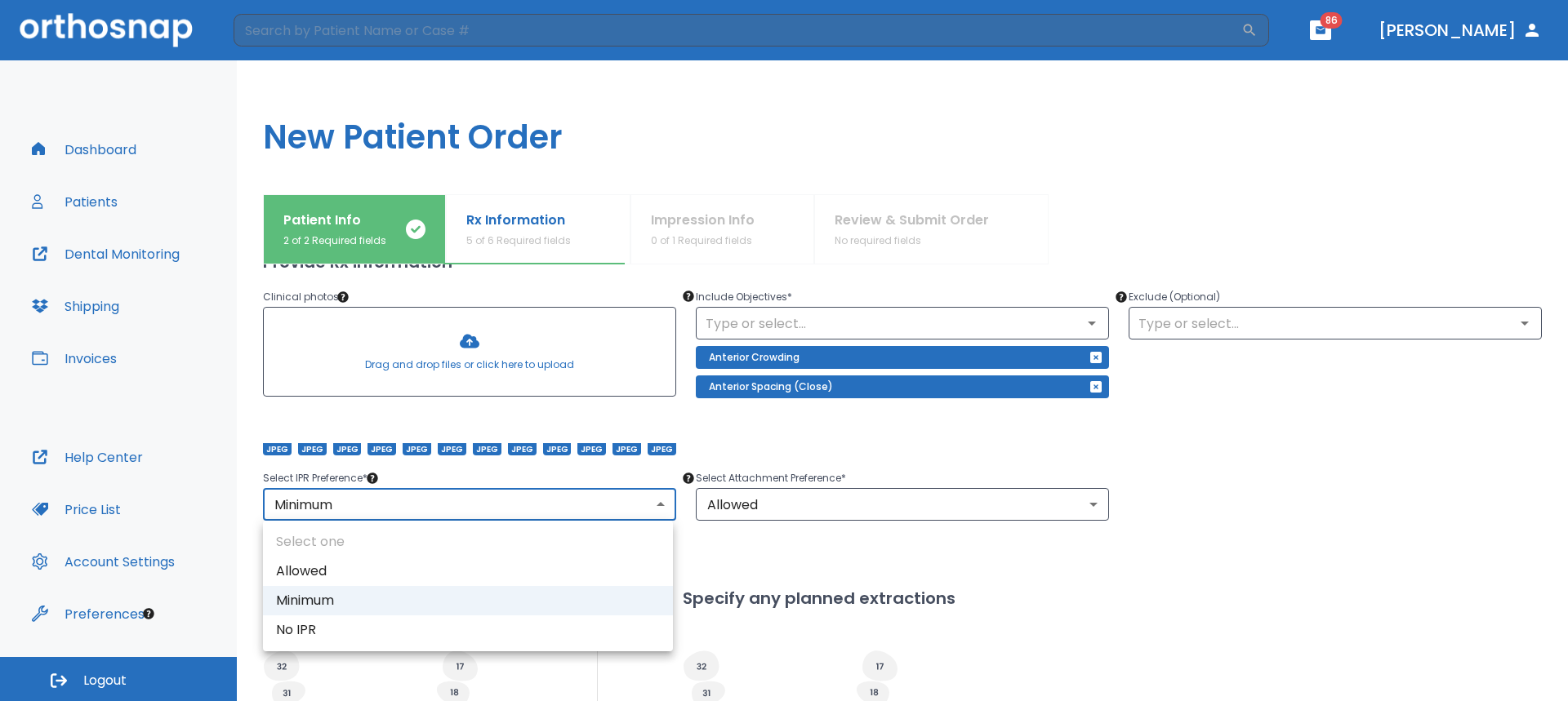
click at [359, 579] on li "Allowed" at bounding box center [468, 571] width 410 height 29
type input "1"
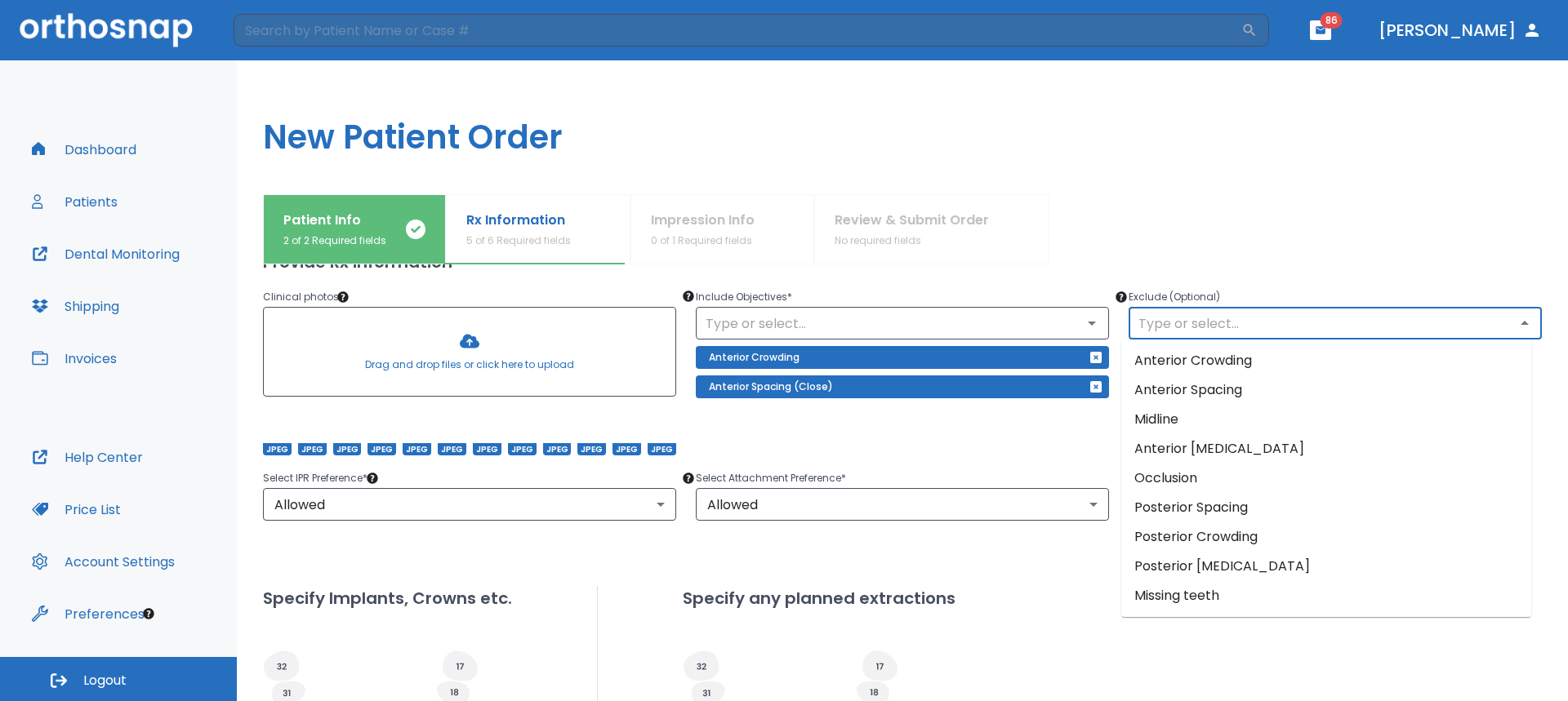
click at [1213, 334] on input "text" at bounding box center [1335, 323] width 403 height 23
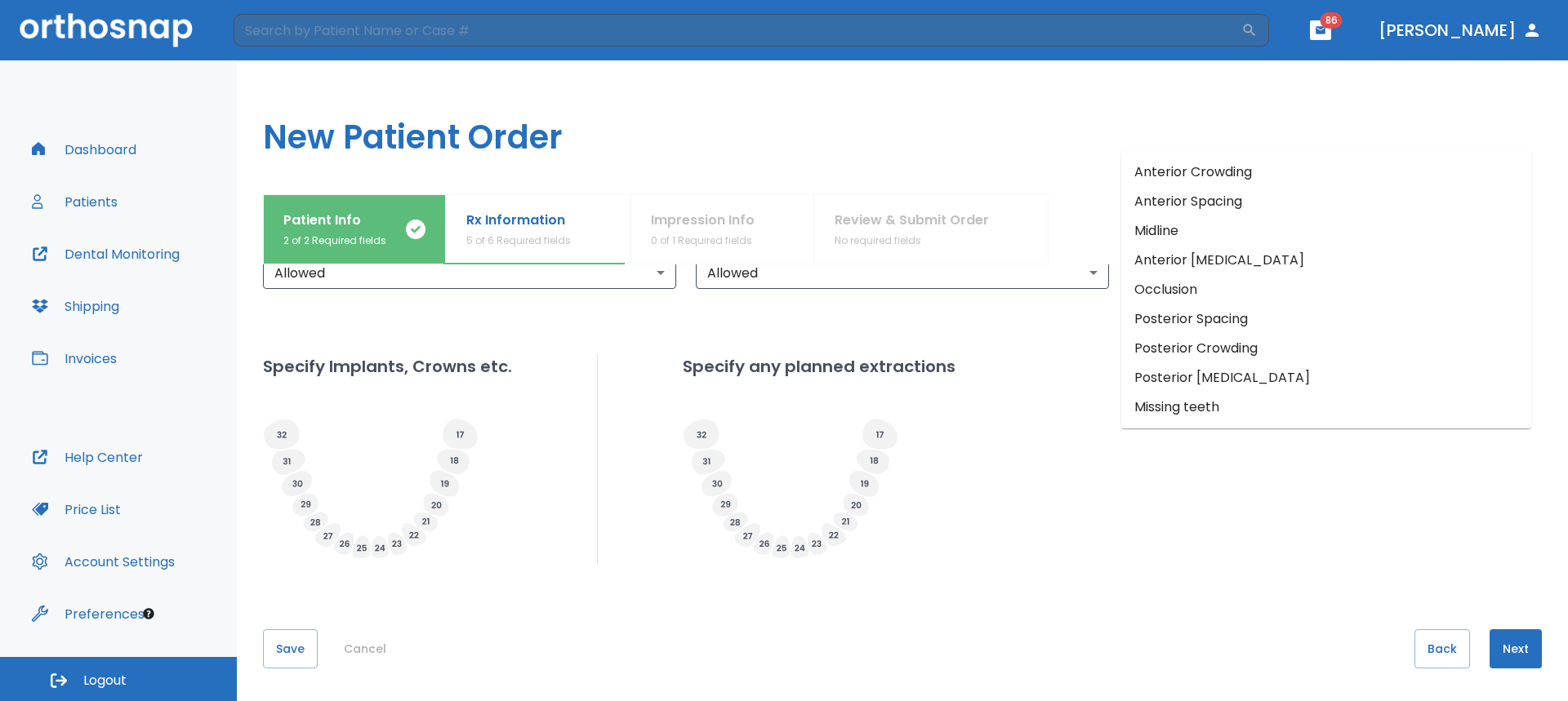
scroll to position [395, 0]
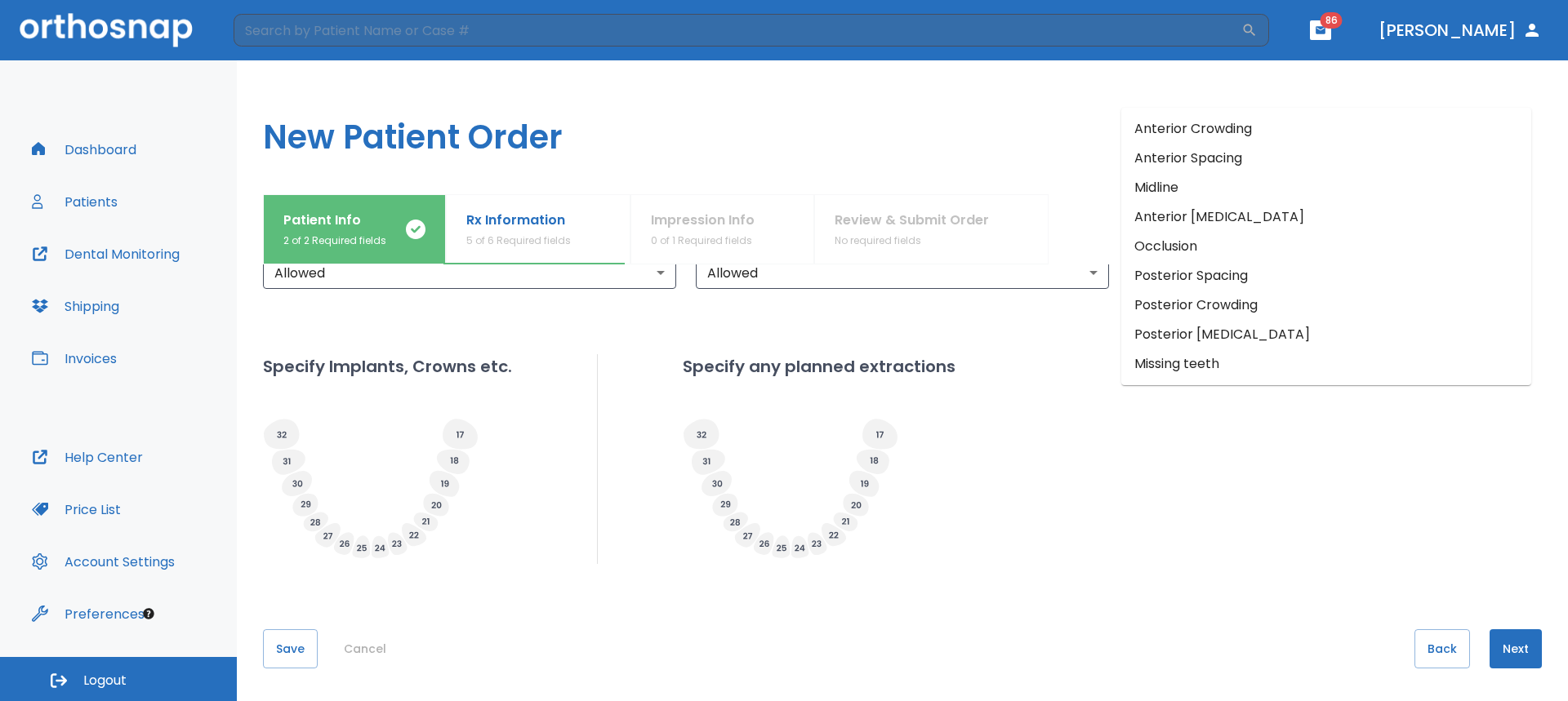
click at [1492, 637] on button "Next" at bounding box center [1515, 649] width 52 height 39
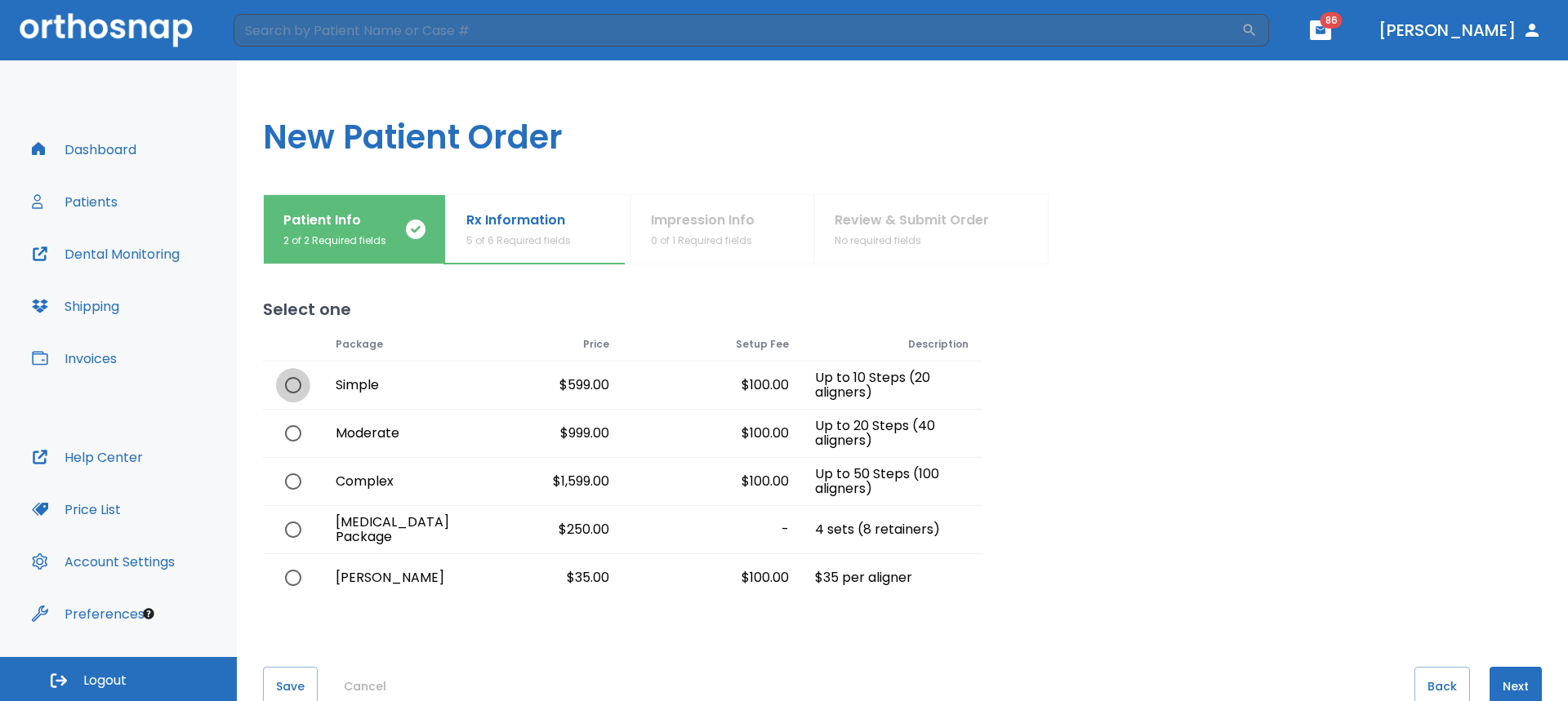
click at [300, 386] on input "radio" at bounding box center [293, 386] width 35 height 35
radio input "true"
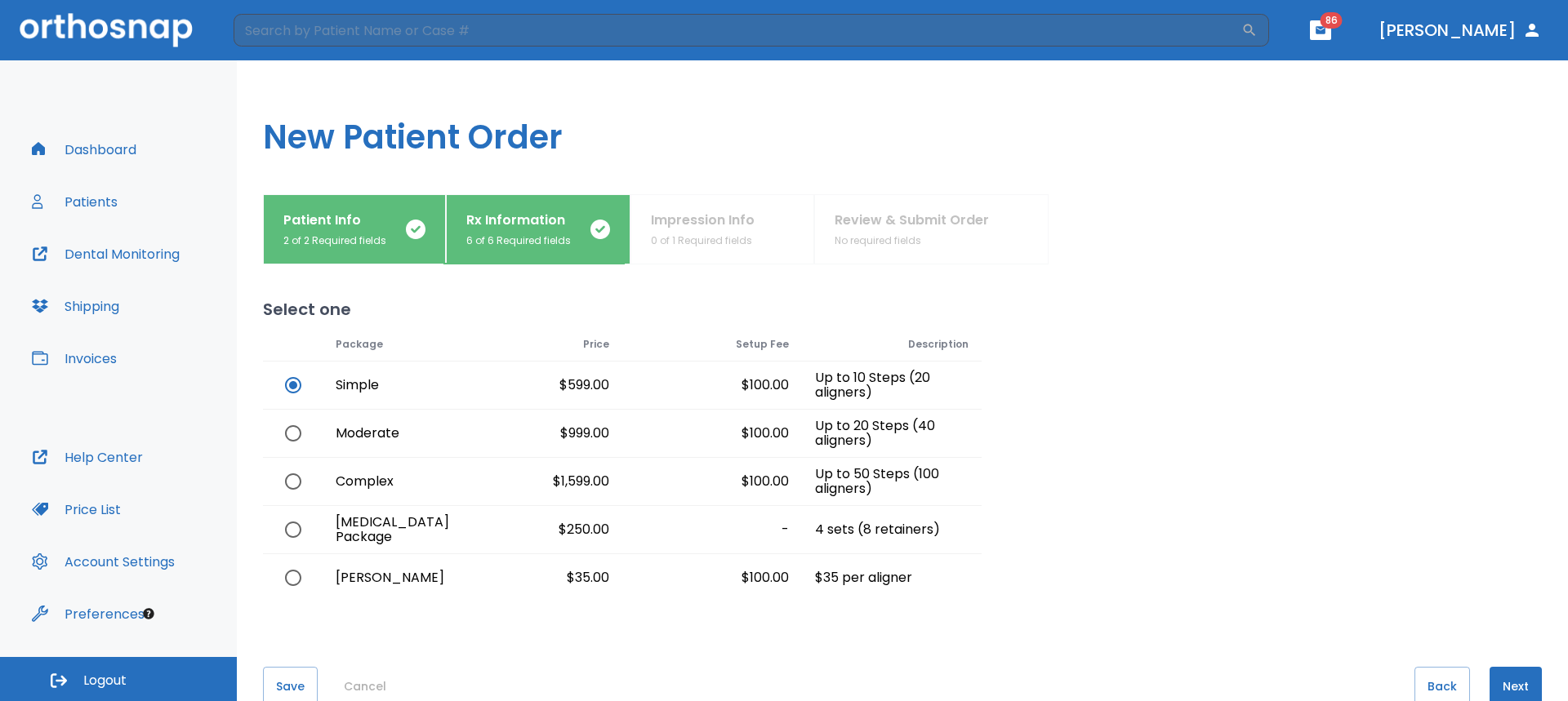
click at [1513, 680] on button "Next" at bounding box center [1515, 686] width 52 height 39
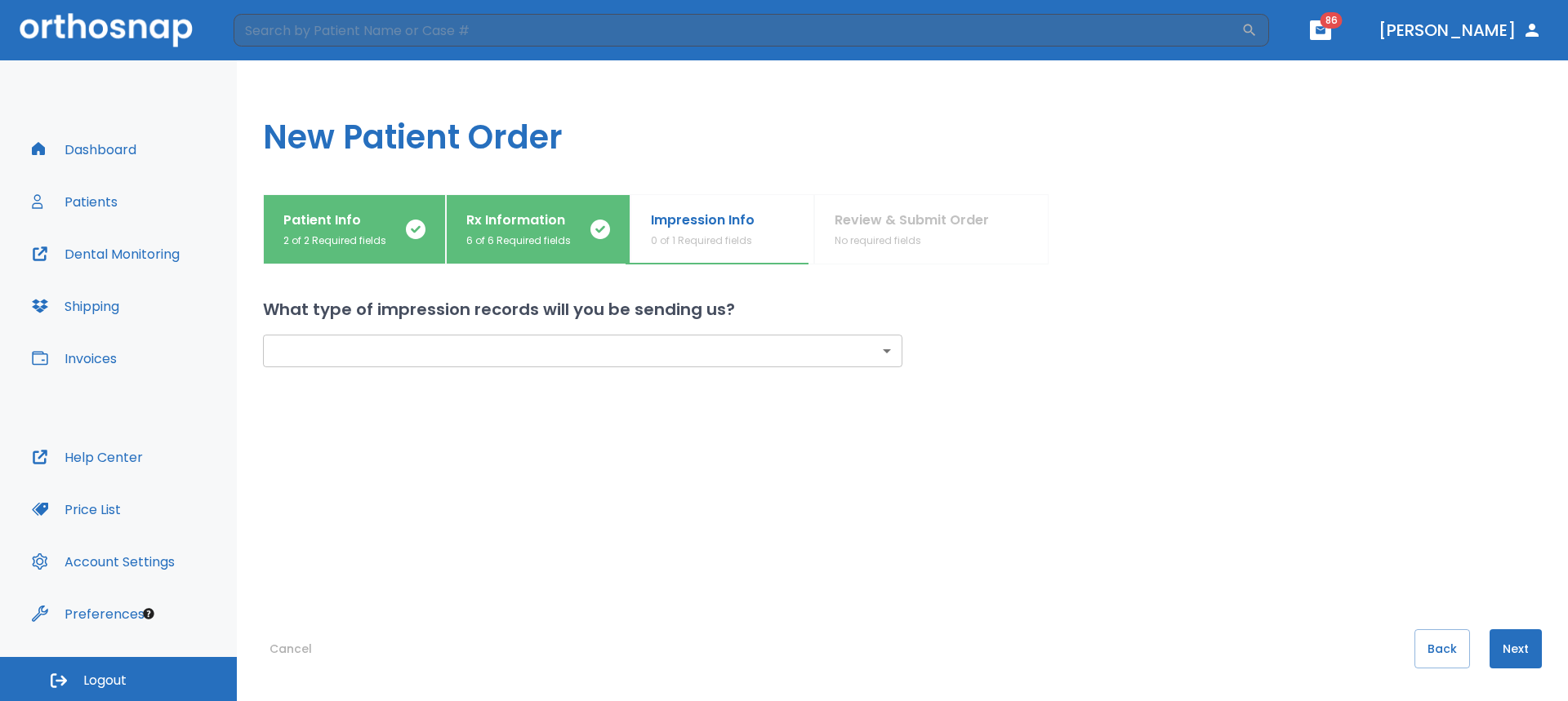
click at [448, 347] on body "​ 86 Dr. Camenzuli Dashboard Patients Dental Monitoring Shipping Invoices Help …" at bounding box center [784, 350] width 1568 height 701
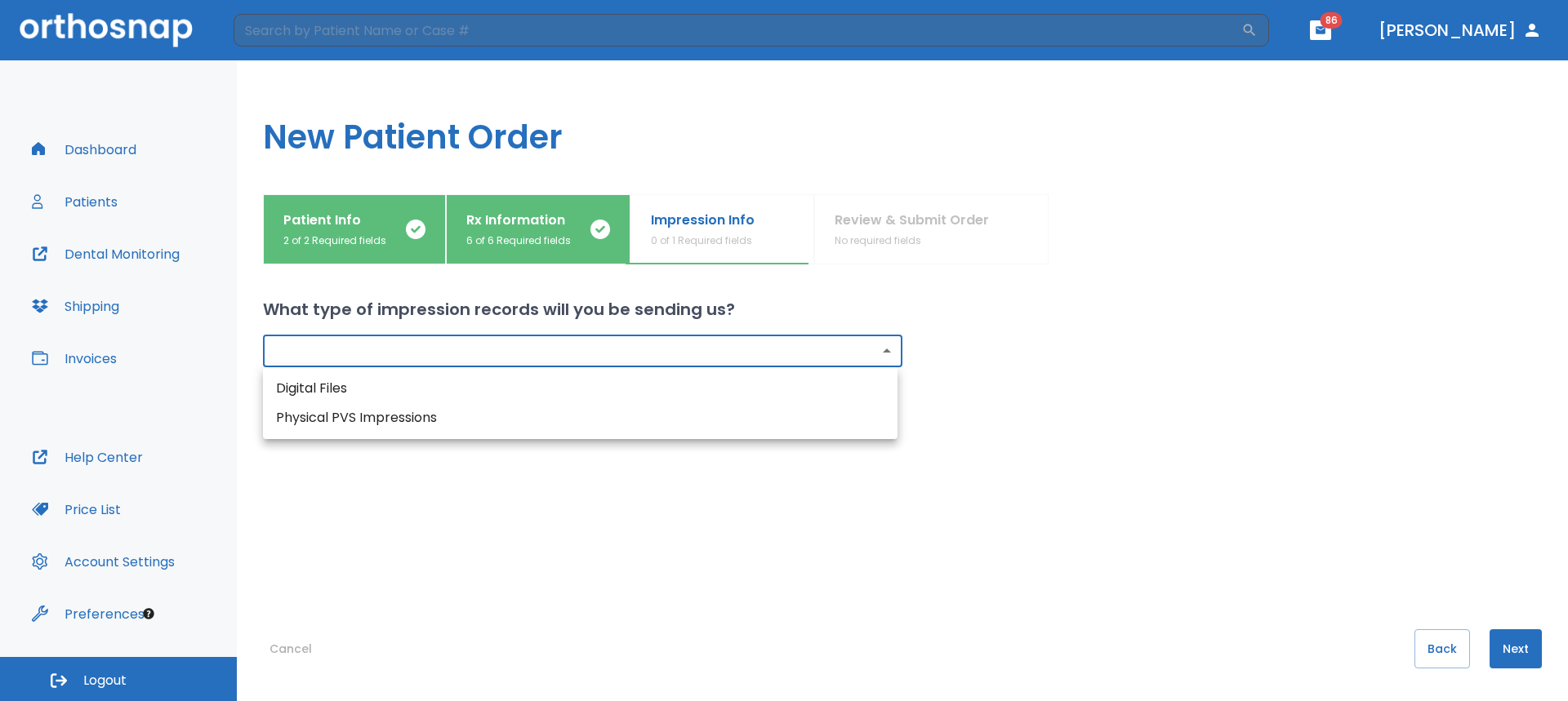
click at [394, 393] on li "Digital Files" at bounding box center [581, 388] width 635 height 29
type input "digital"
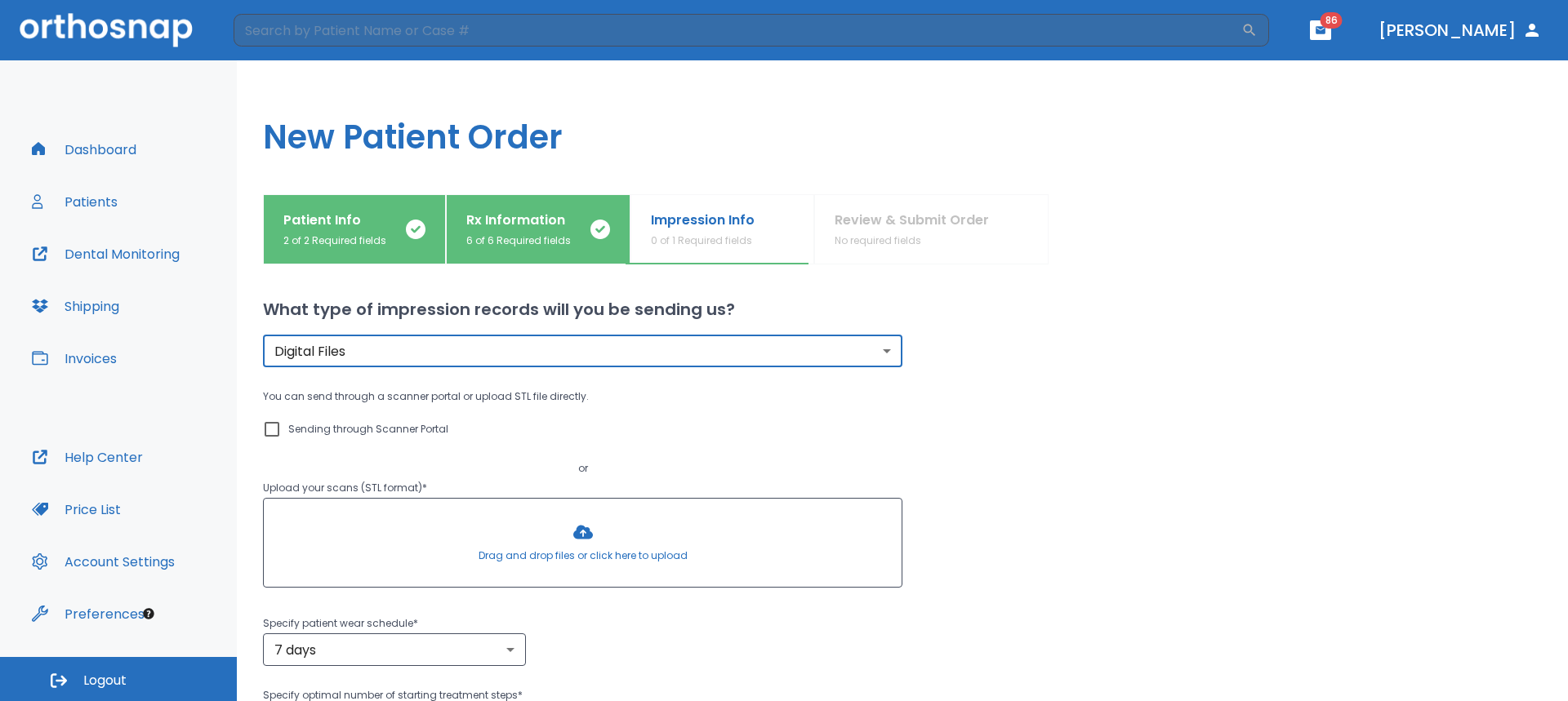
click at [277, 432] on input "Sending through Scanner Portal" at bounding box center [272, 429] width 19 height 19
checkbox input "true"
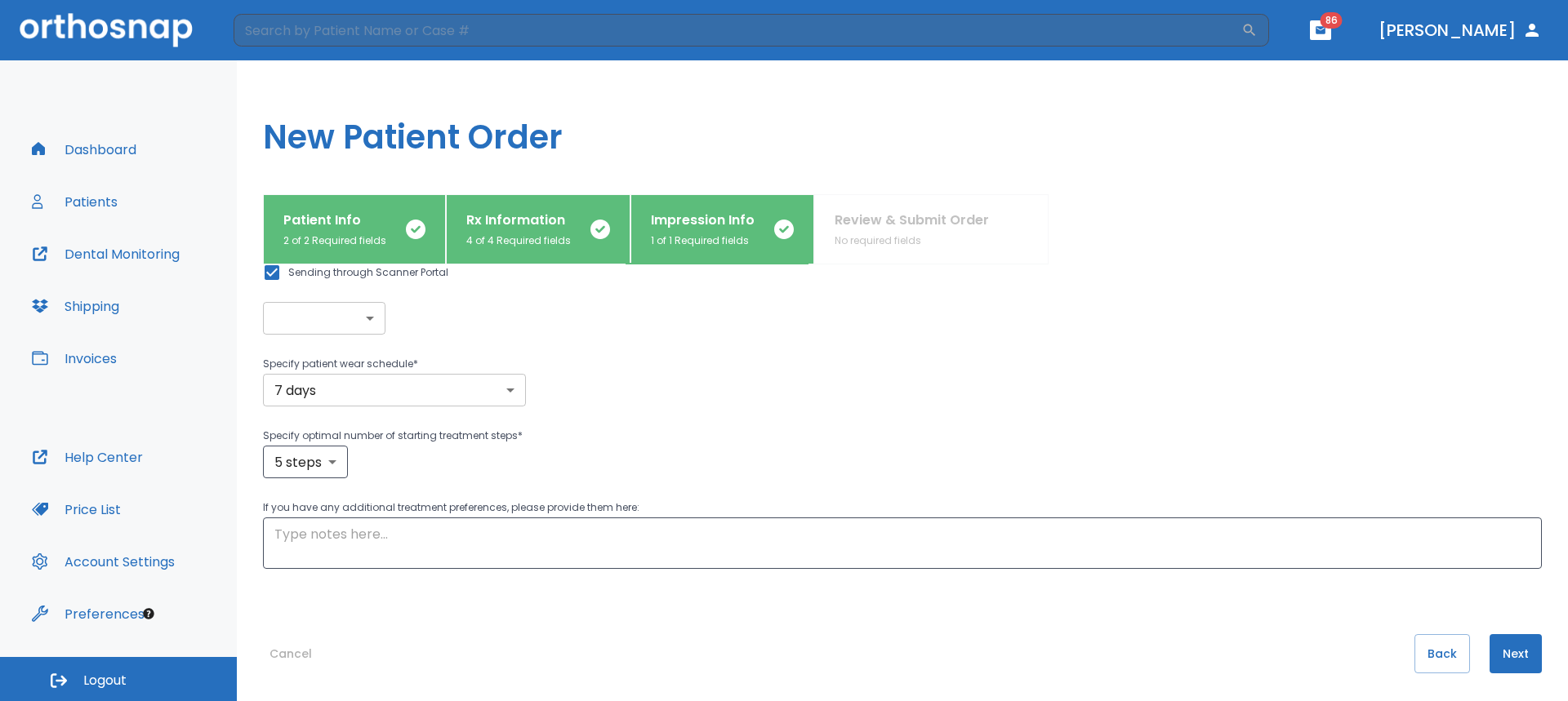
scroll to position [162, 0]
click at [348, 313] on body "​ 86 Dr. Camenzuli Dashboard Patients Dental Monitoring Shipping Invoices Help …" at bounding box center [784, 350] width 1568 height 701
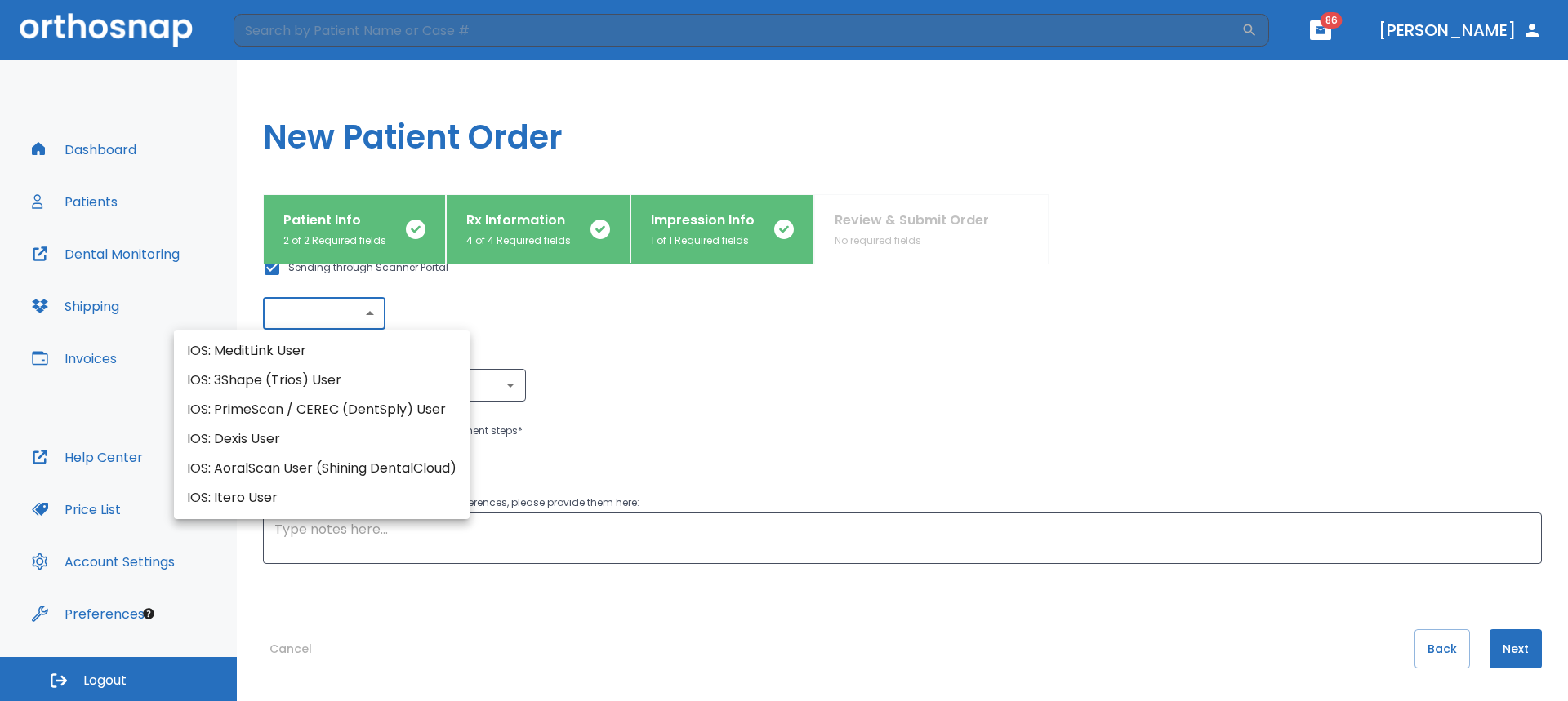
click at [323, 345] on li "IOS: MeditLink User" at bounding box center [321, 351] width 295 height 29
type input "IOS: MeditLink User"
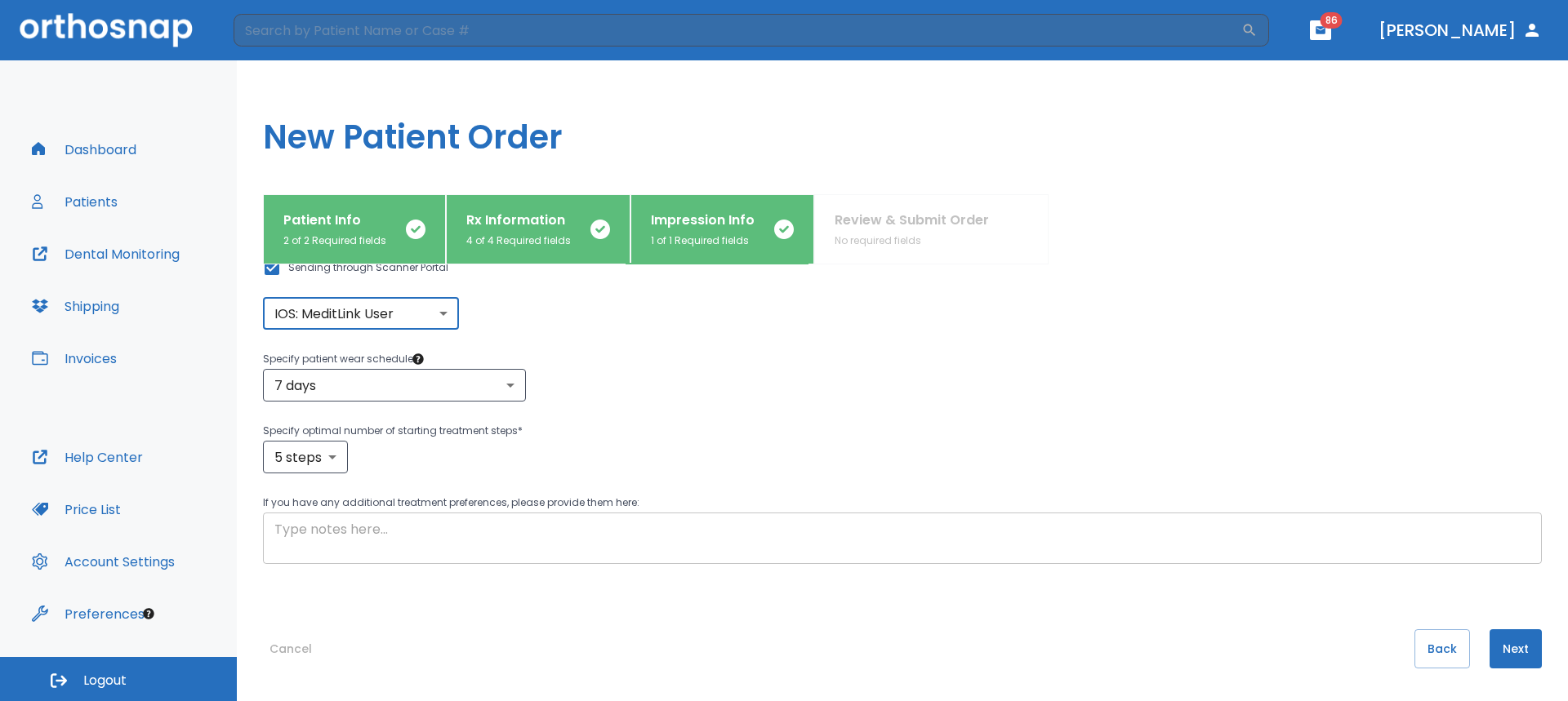
click at [443, 551] on textarea at bounding box center [902, 538] width 1256 height 37
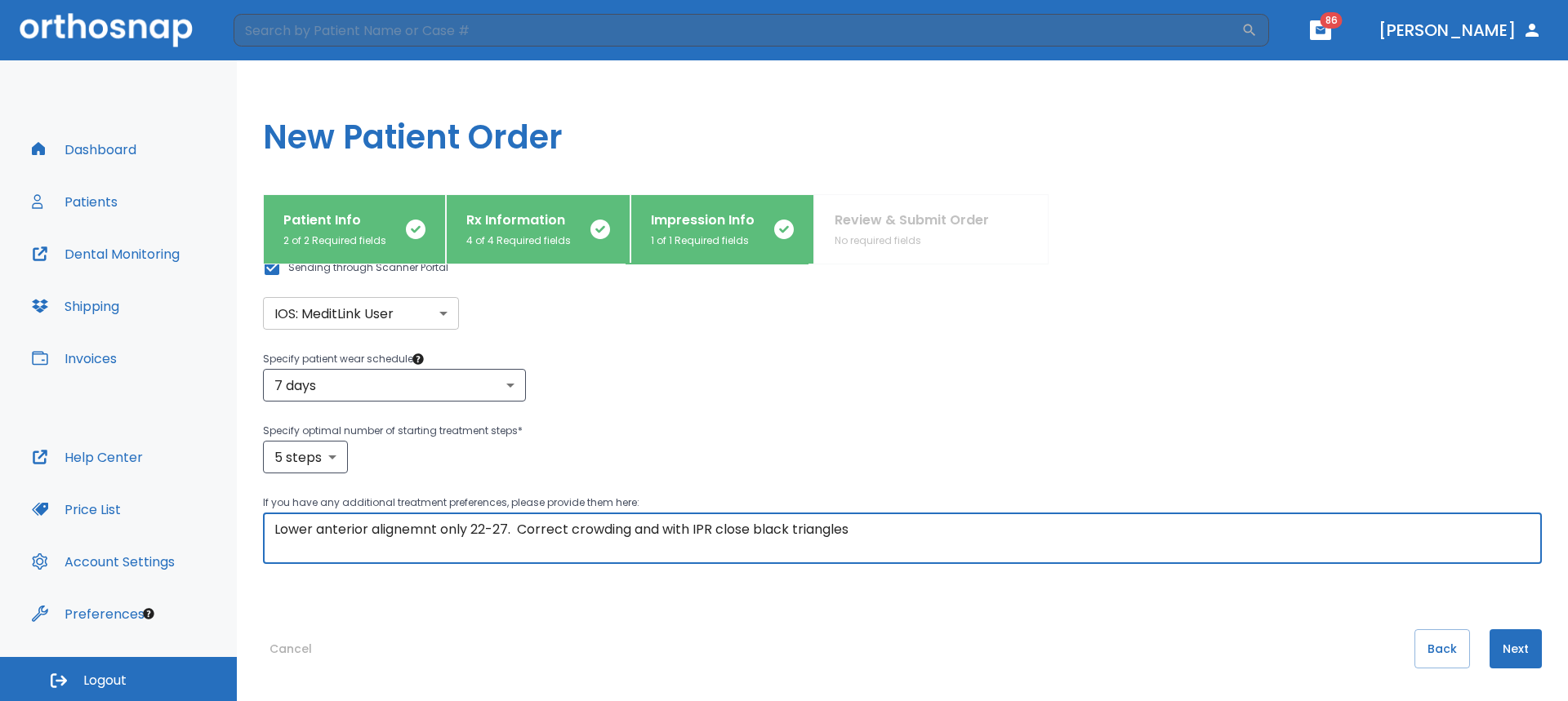
type textarea "Lower anterior alignemnt only 22-27. Correct crowding and with IPR close black …"
click at [1505, 642] on button "Next" at bounding box center [1515, 649] width 52 height 39
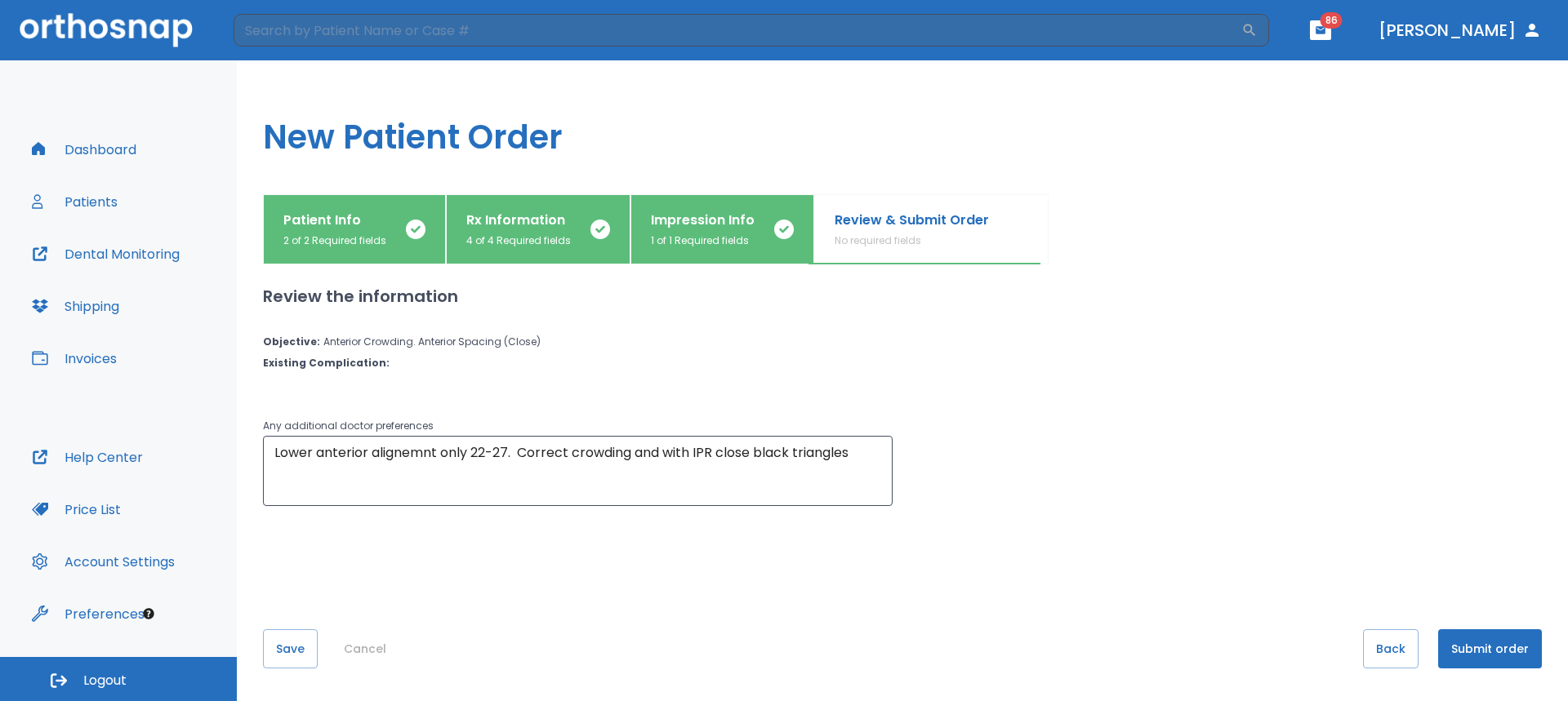
scroll to position [0, 0]
click at [1458, 632] on button "Submit order" at bounding box center [1489, 649] width 103 height 39
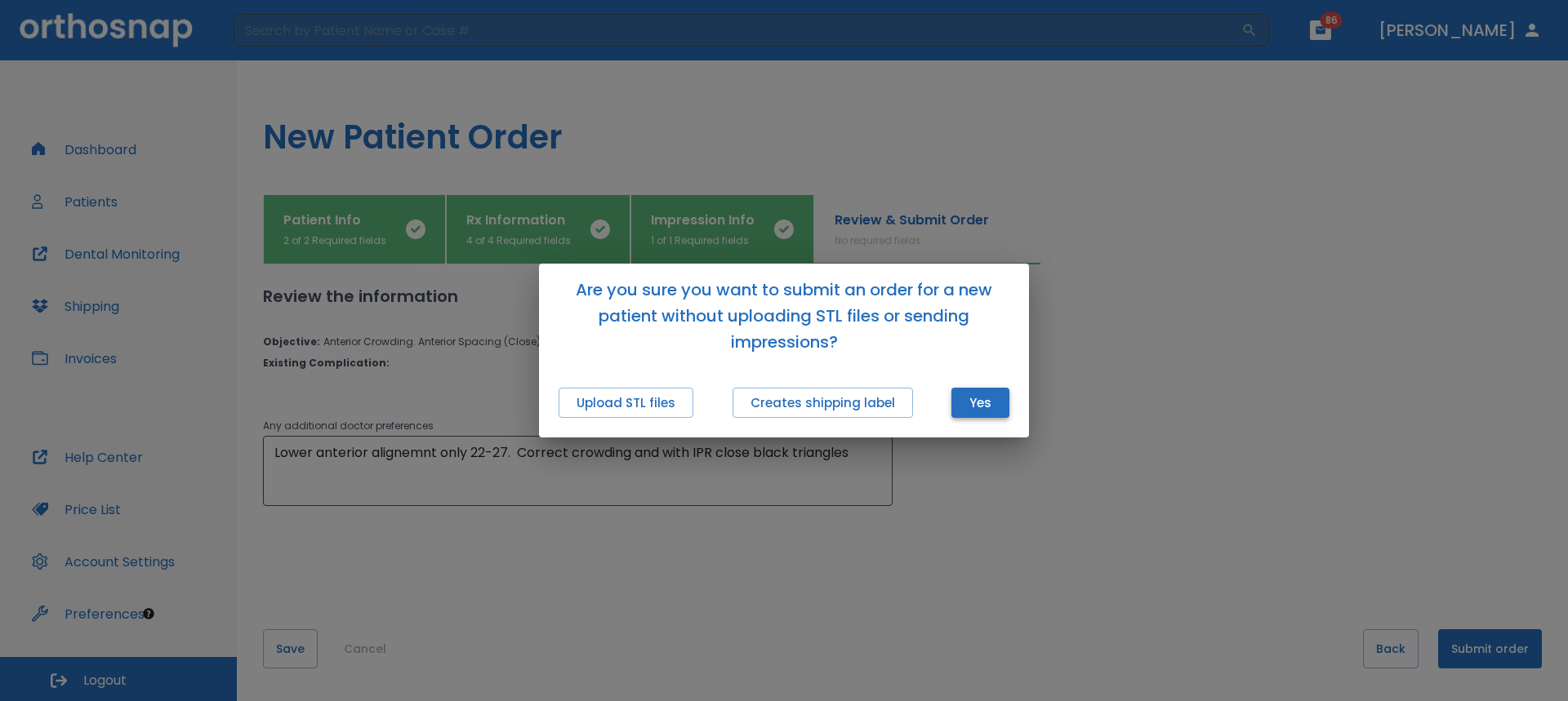
click at [988, 400] on button "Yes" at bounding box center [980, 402] width 58 height 30
